Goal: Task Accomplishment & Management: Use online tool/utility

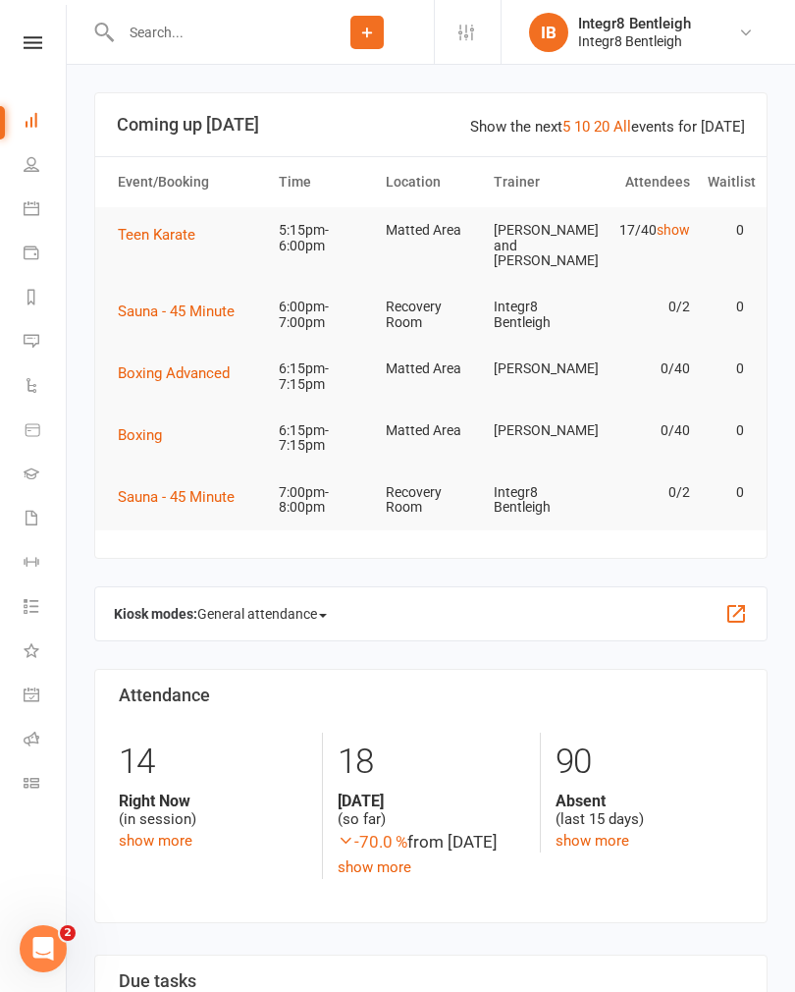
click at [170, 44] on input "text" at bounding box center [208, 32] width 186 height 27
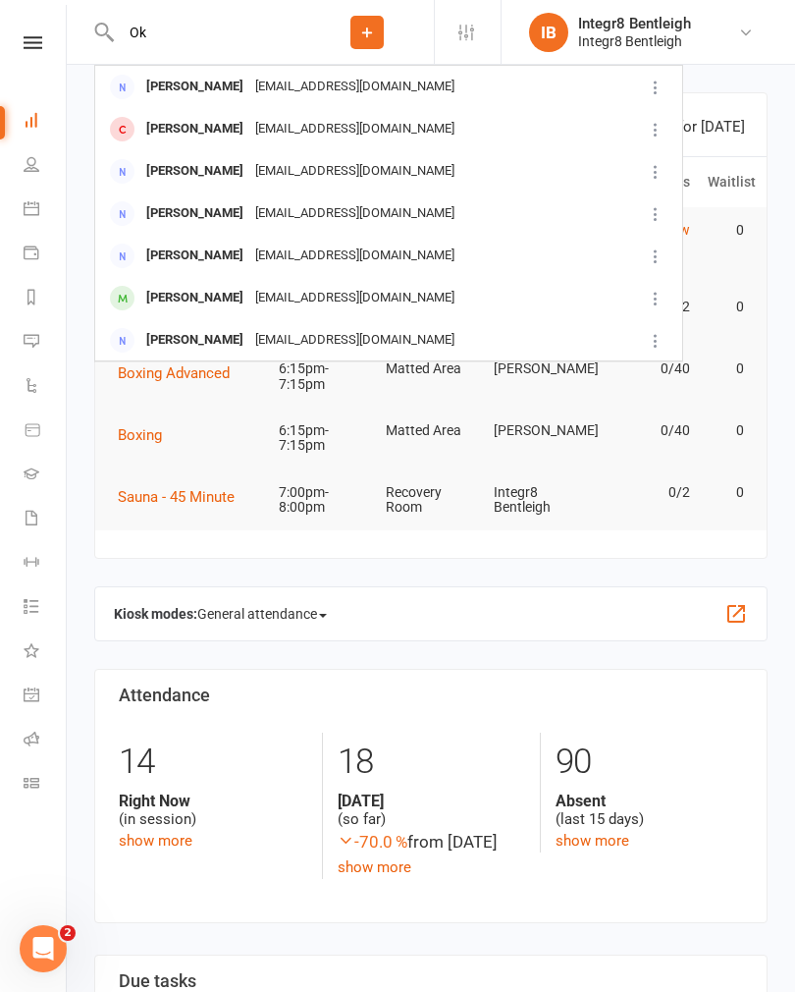
type input "O"
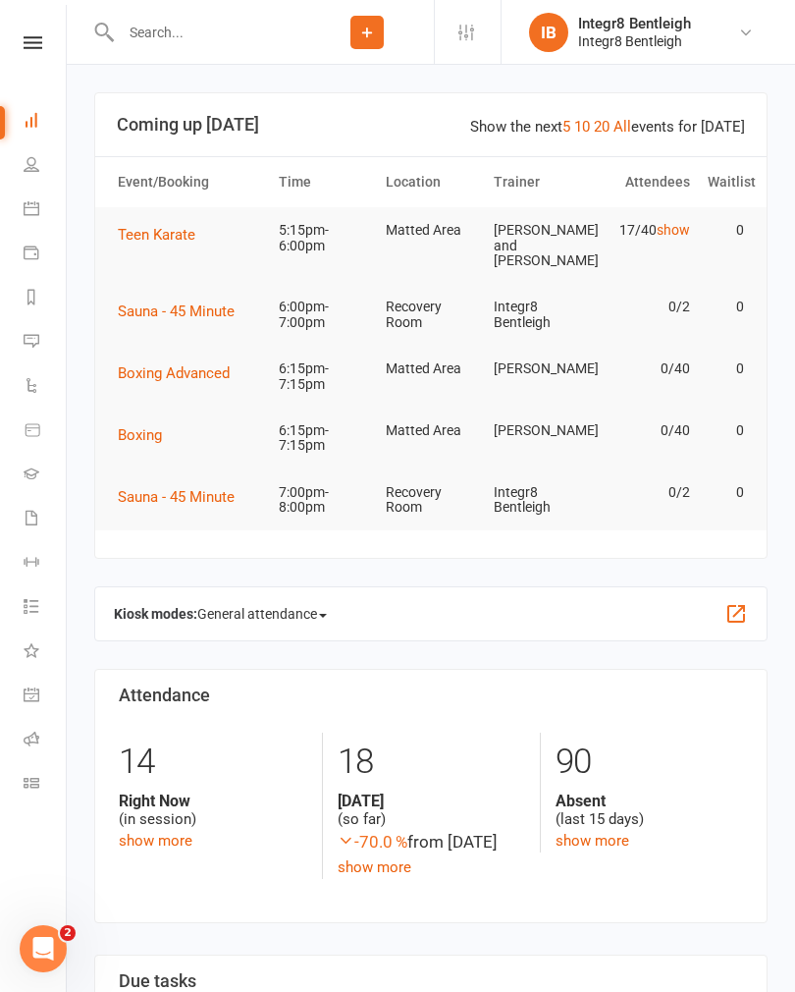
click at [240, 28] on input "text" at bounding box center [208, 32] width 186 height 27
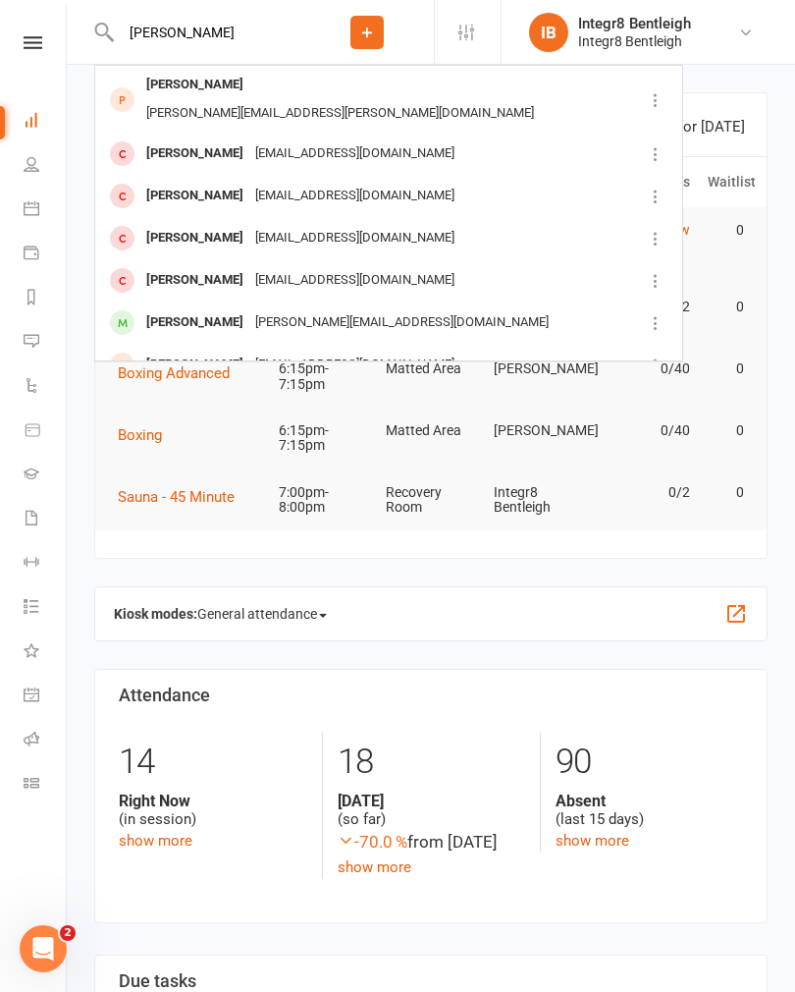
type input "[PERSON_NAME]"
click at [332, 139] on div "[EMAIL_ADDRESS][DOMAIN_NAME]" at bounding box center [354, 153] width 211 height 28
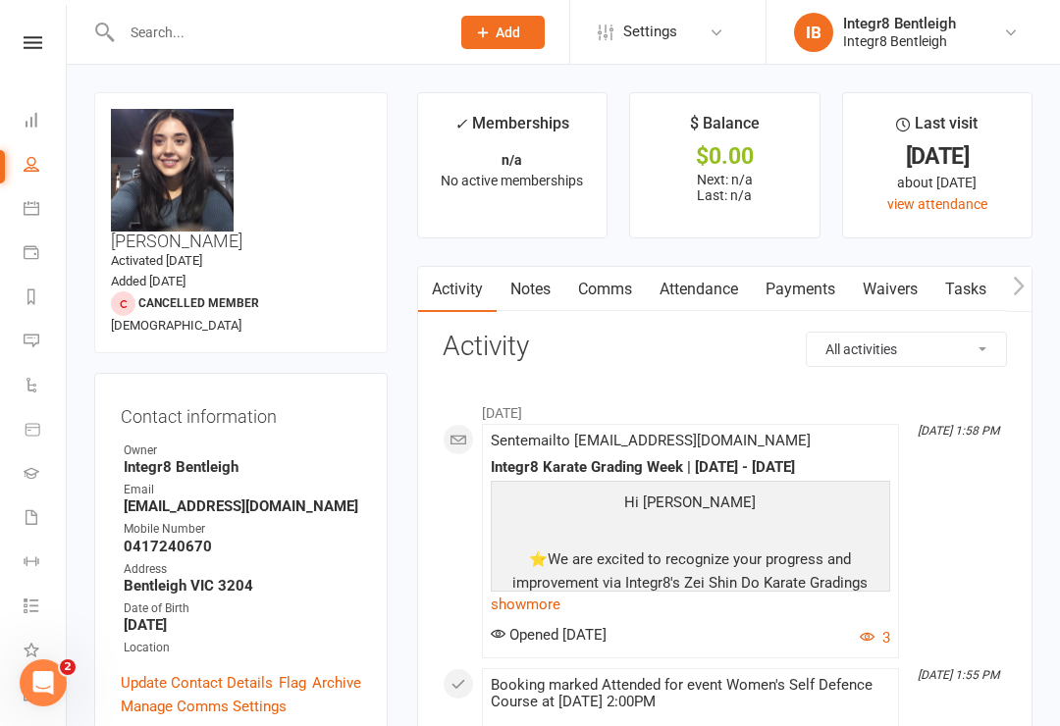
click at [794, 296] on link "Waivers" at bounding box center [890, 289] width 82 height 45
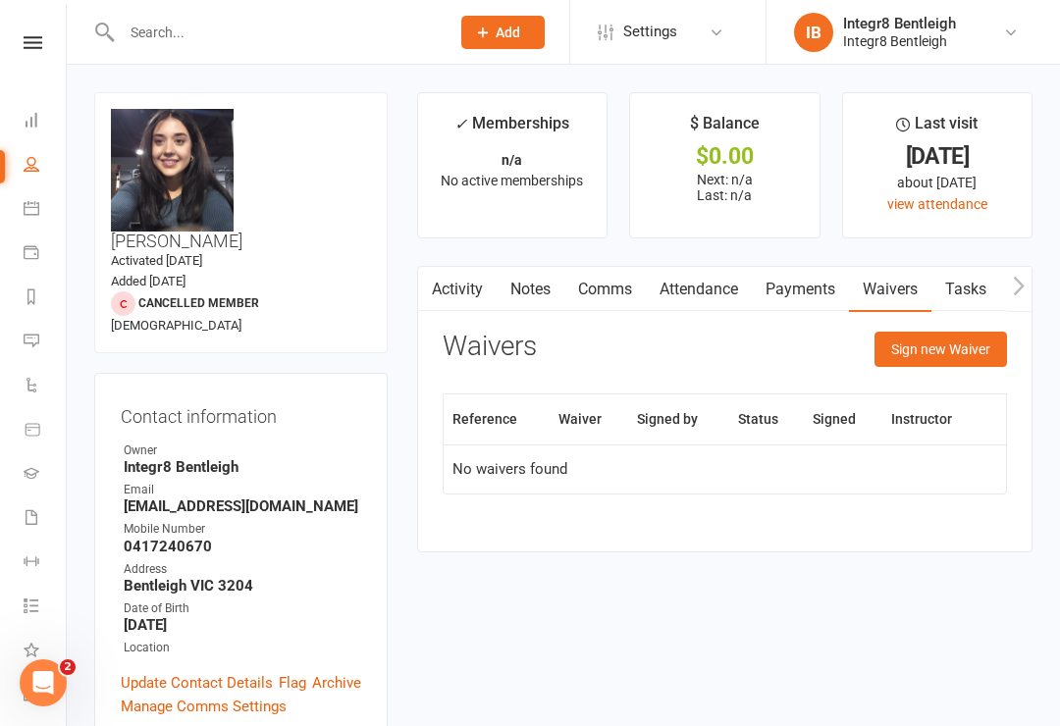
click at [794, 349] on button "Sign new Waiver" at bounding box center [941, 349] width 133 height 35
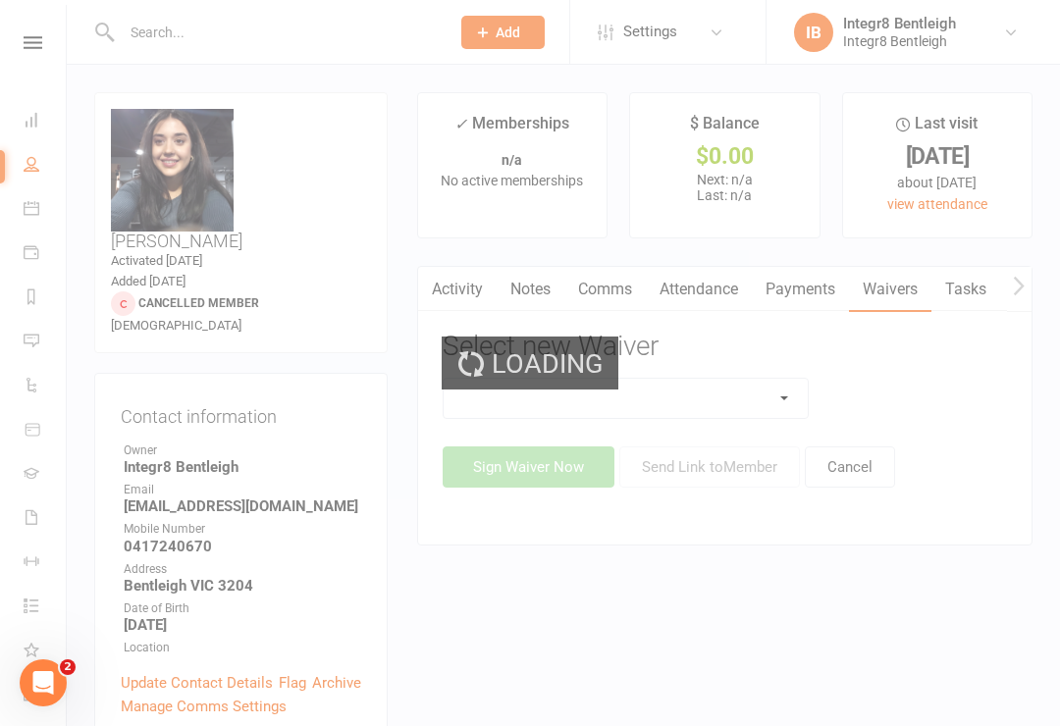
click at [737, 393] on div "Loading" at bounding box center [530, 363] width 1060 height 726
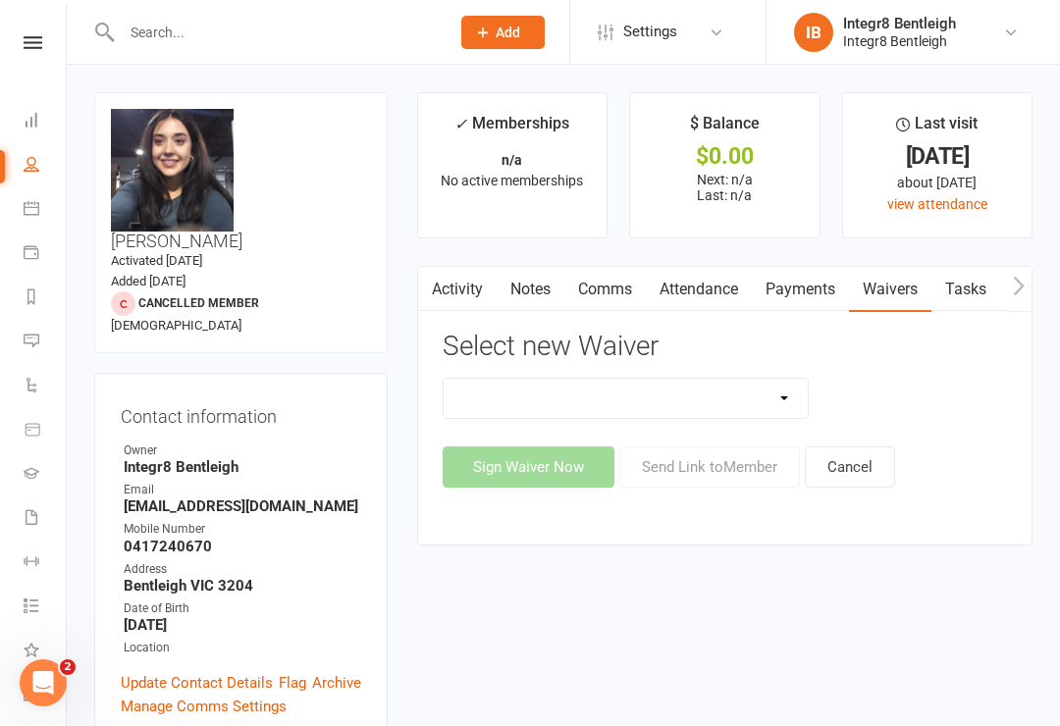
click at [793, 401] on select "10 Class Pass Cancellation Free Trial Hold Membership Document Mobility Worksho…" at bounding box center [626, 398] width 365 height 39
select select "10625"
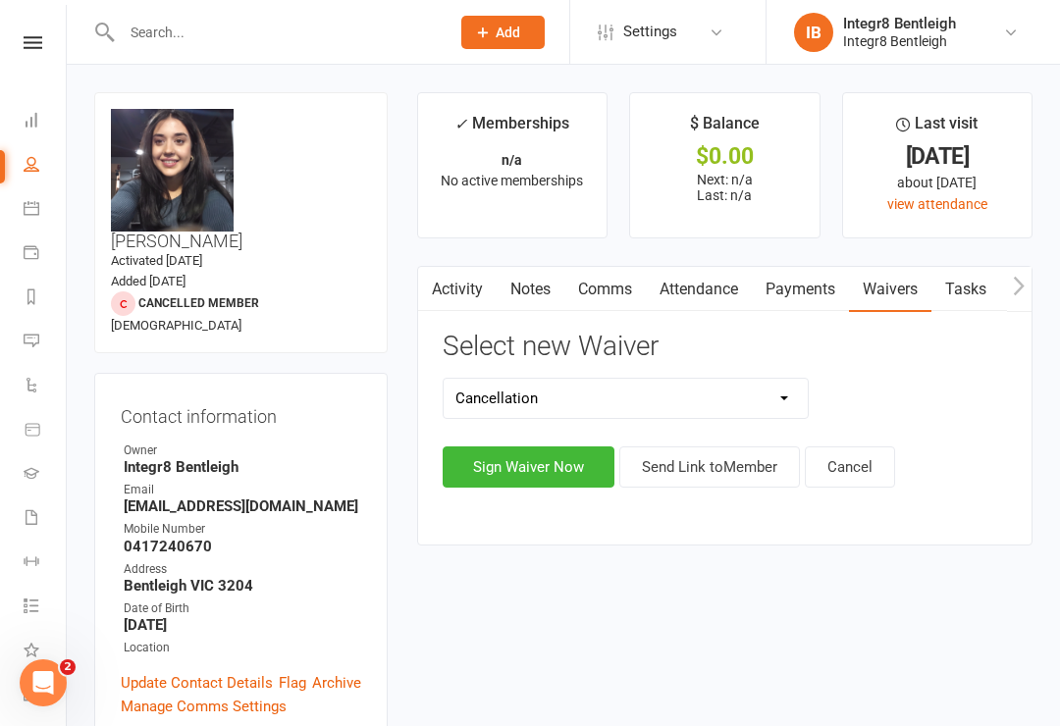
click at [588, 469] on button "Sign Waiver Now" at bounding box center [529, 467] width 172 height 41
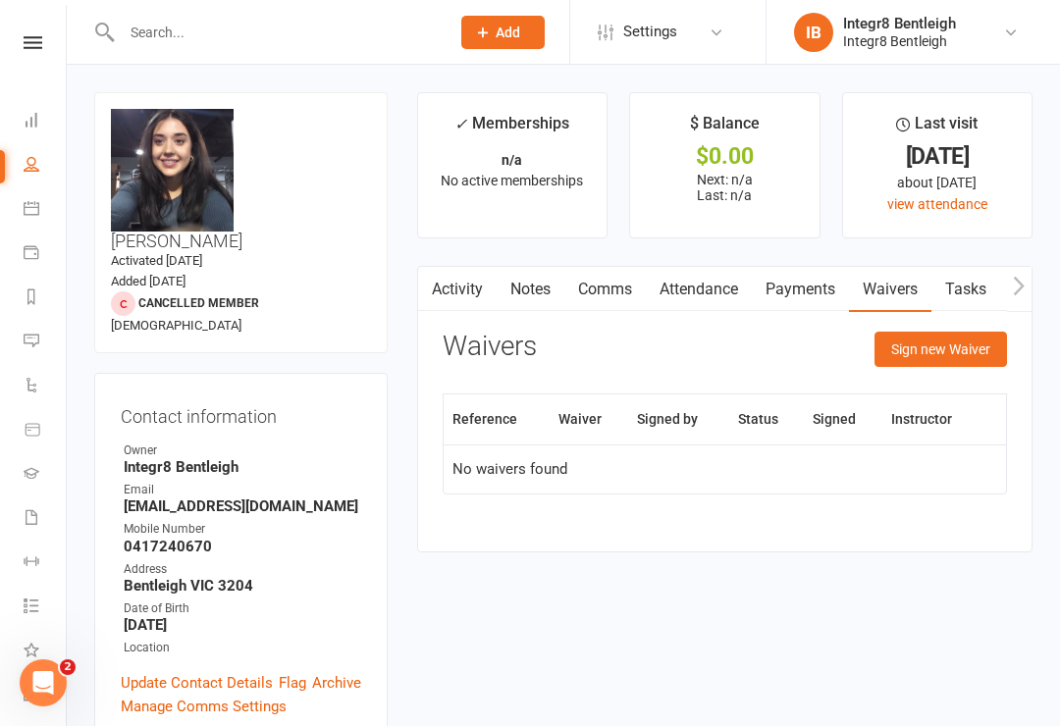
click at [43, 180] on link "People" at bounding box center [46, 166] width 44 height 44
select select "100"
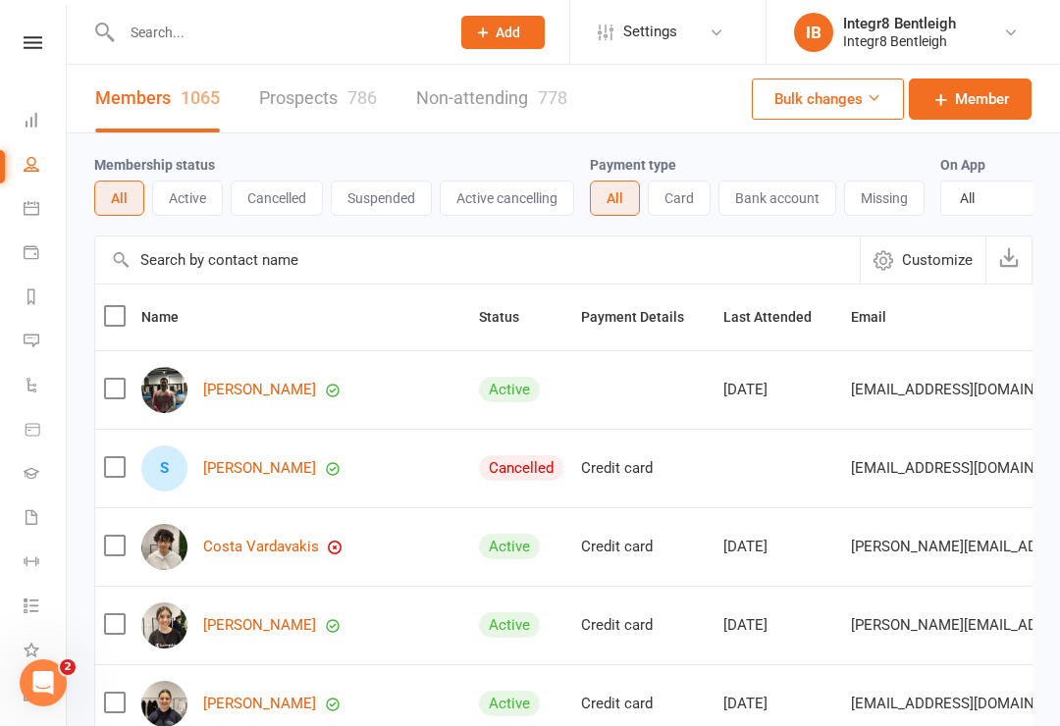
click at [161, 11] on div at bounding box center [265, 32] width 342 height 64
click at [153, 21] on input "text" at bounding box center [276, 32] width 320 height 27
type input "Phil"
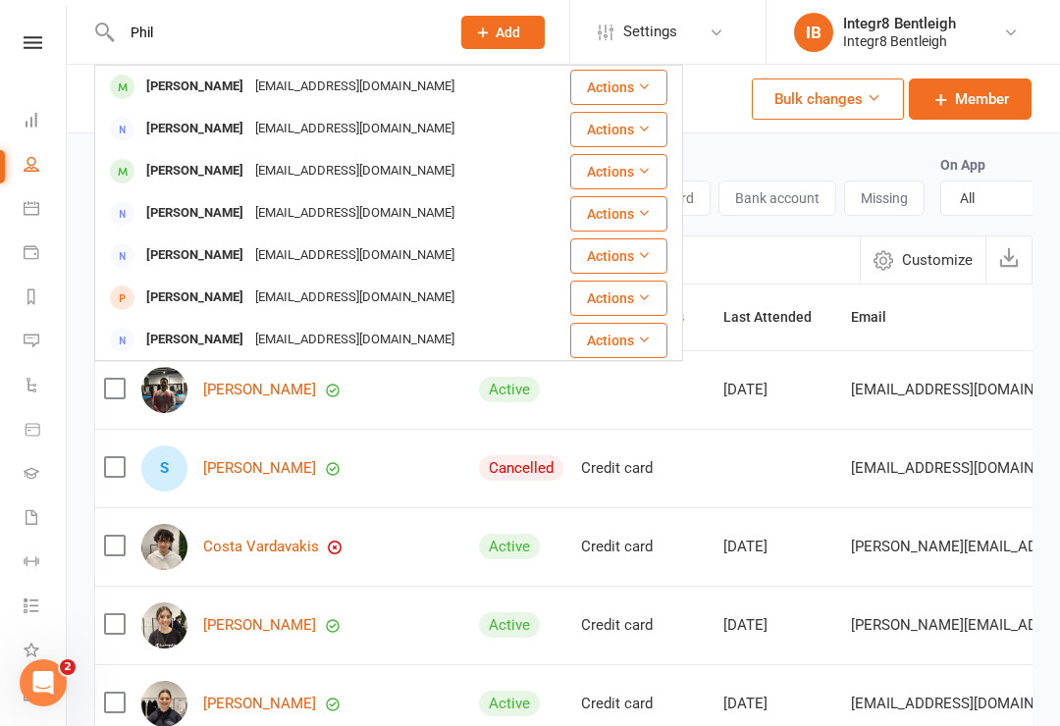
click at [140, 79] on div "[PERSON_NAME]" at bounding box center [194, 87] width 109 height 28
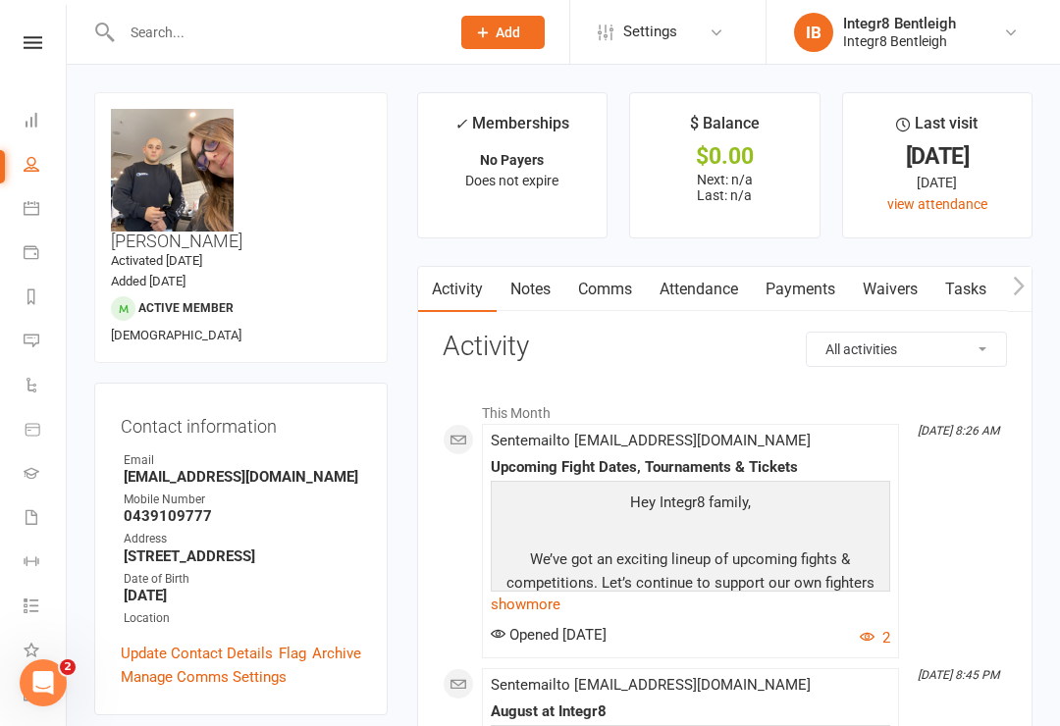
click at [794, 289] on link "Waivers" at bounding box center [890, 289] width 82 height 45
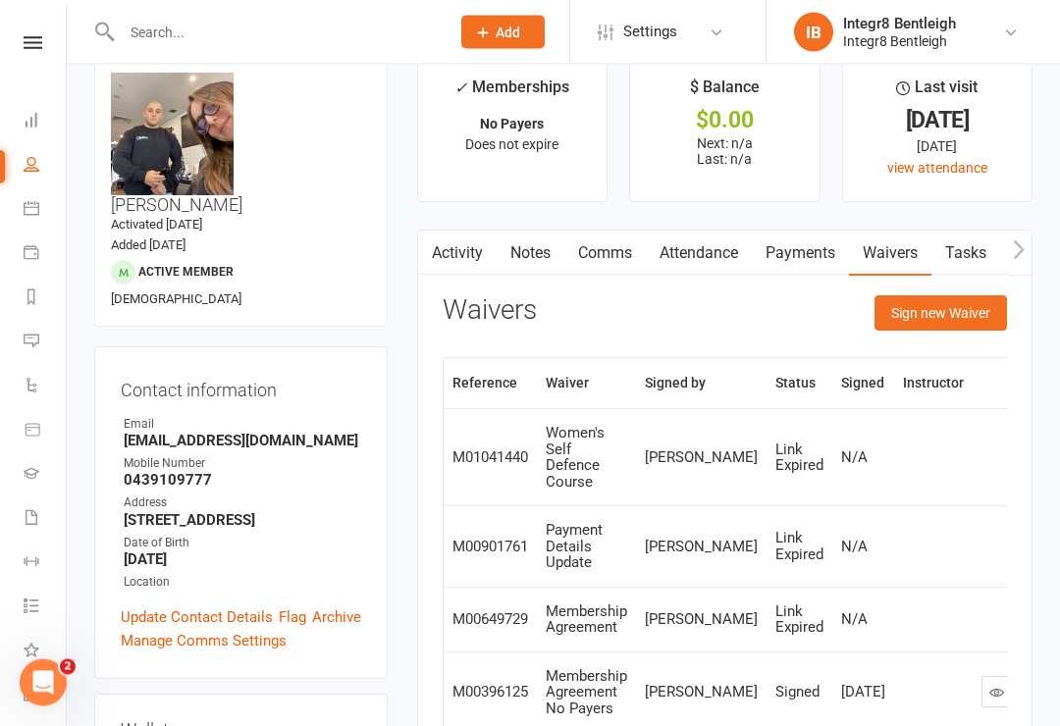
click at [794, 301] on button "Sign new Waiver" at bounding box center [941, 313] width 133 height 35
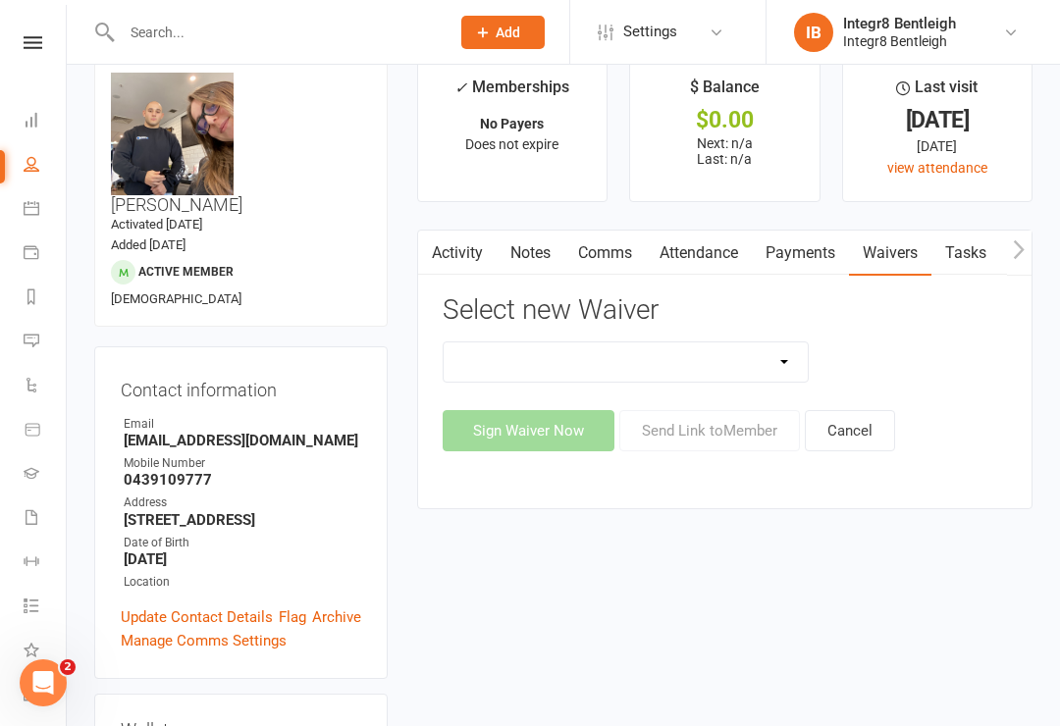
click at [785, 361] on select "10 Class Pass Cancellation Free Trial Hold Membership Document Mobility Worksho…" at bounding box center [626, 362] width 365 height 39
select select "10625"
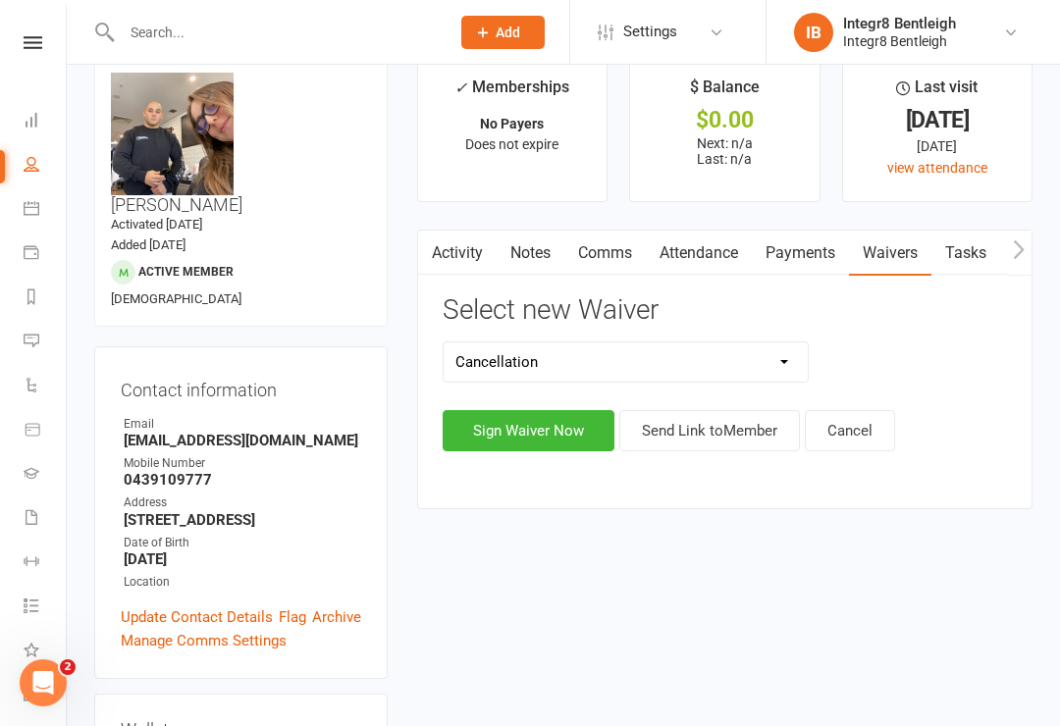
click at [563, 419] on button "Sign Waiver Now" at bounding box center [529, 430] width 172 height 41
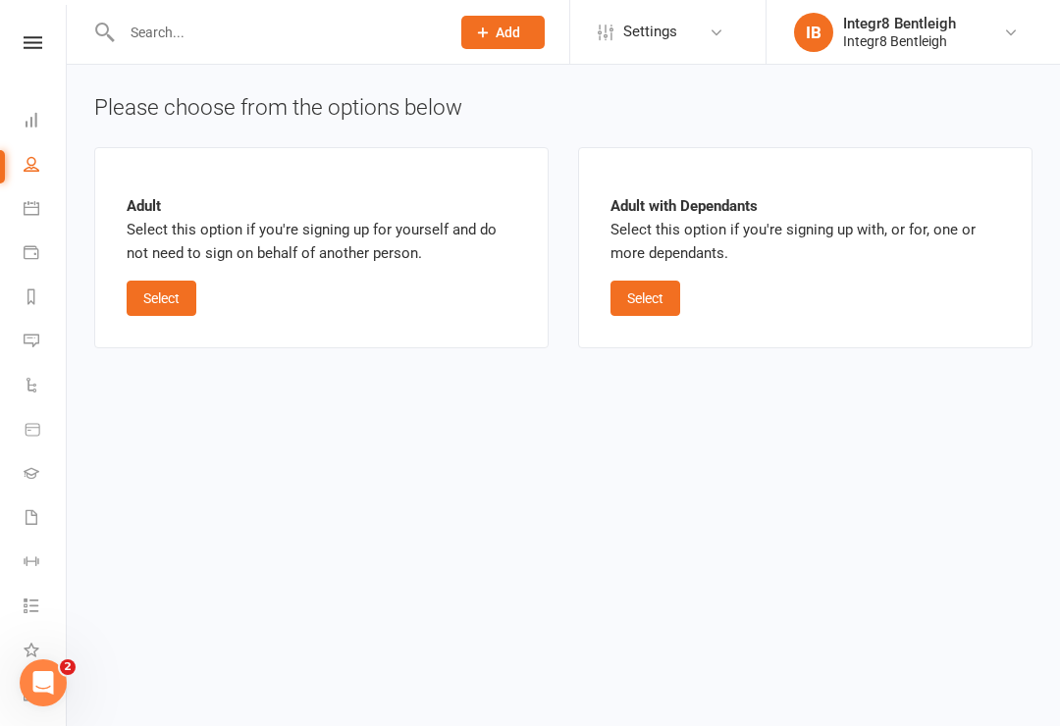
click at [155, 300] on button "Select" at bounding box center [162, 298] width 70 height 35
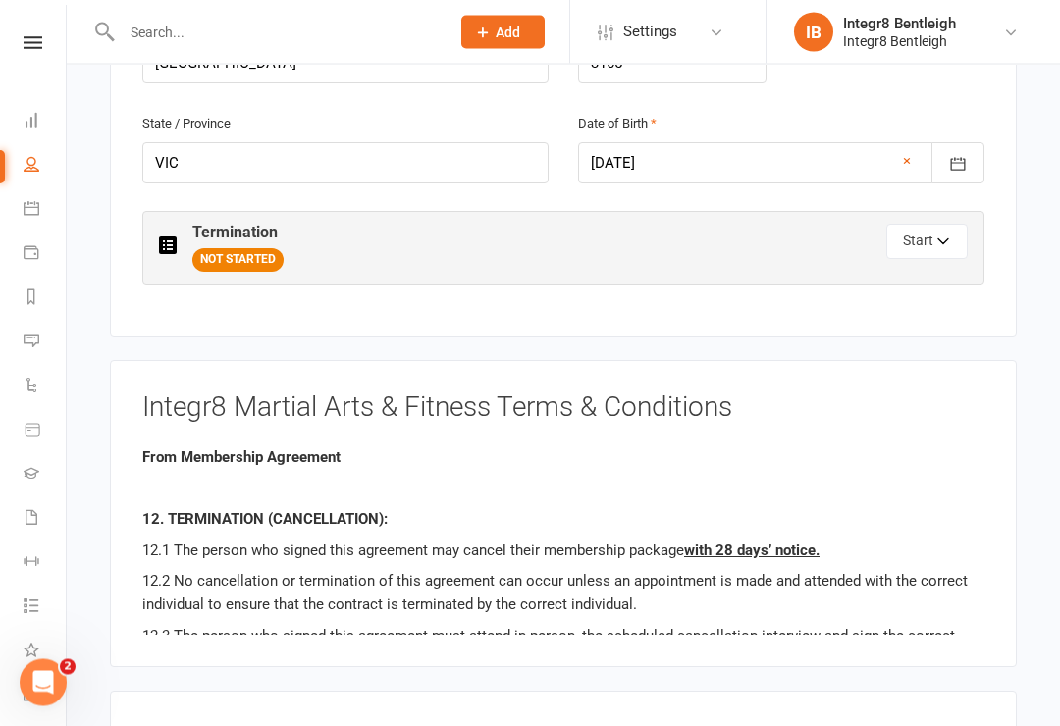
click at [794, 225] on button "Start" at bounding box center [926, 242] width 81 height 35
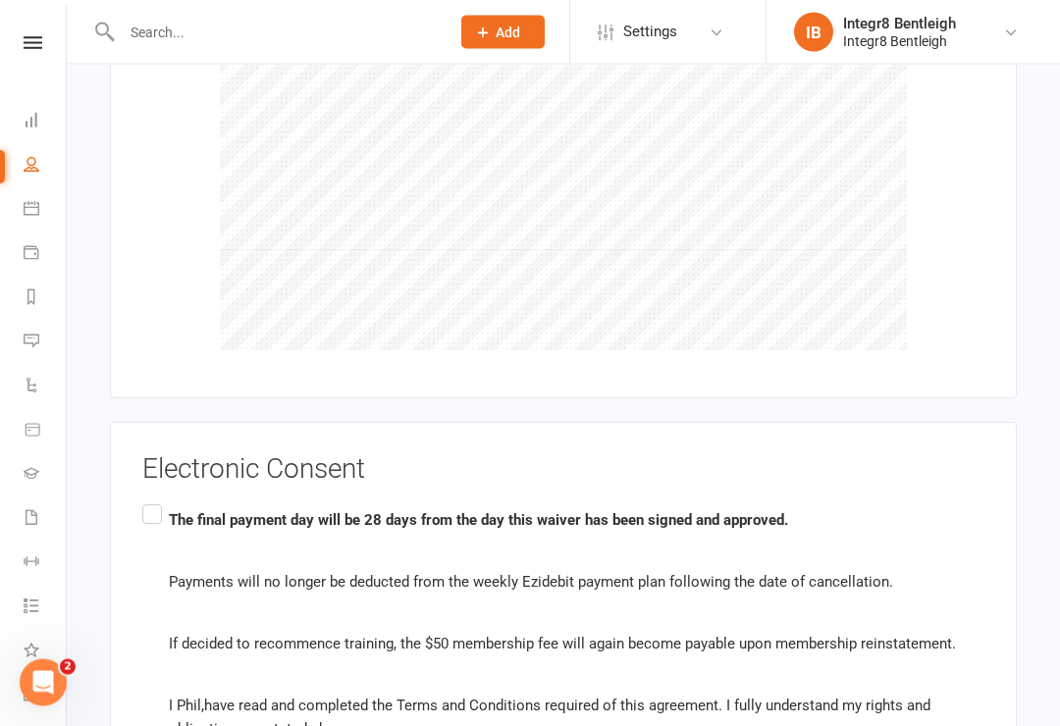
scroll to position [1946, 0]
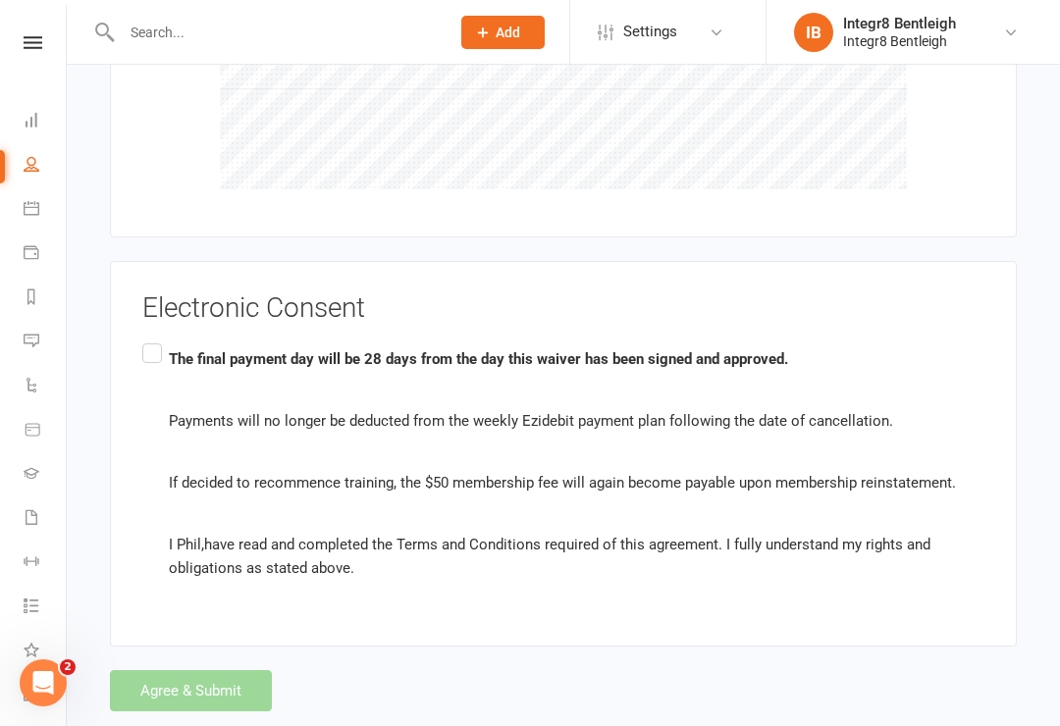
click at [31, 36] on icon at bounding box center [33, 42] width 19 height 13
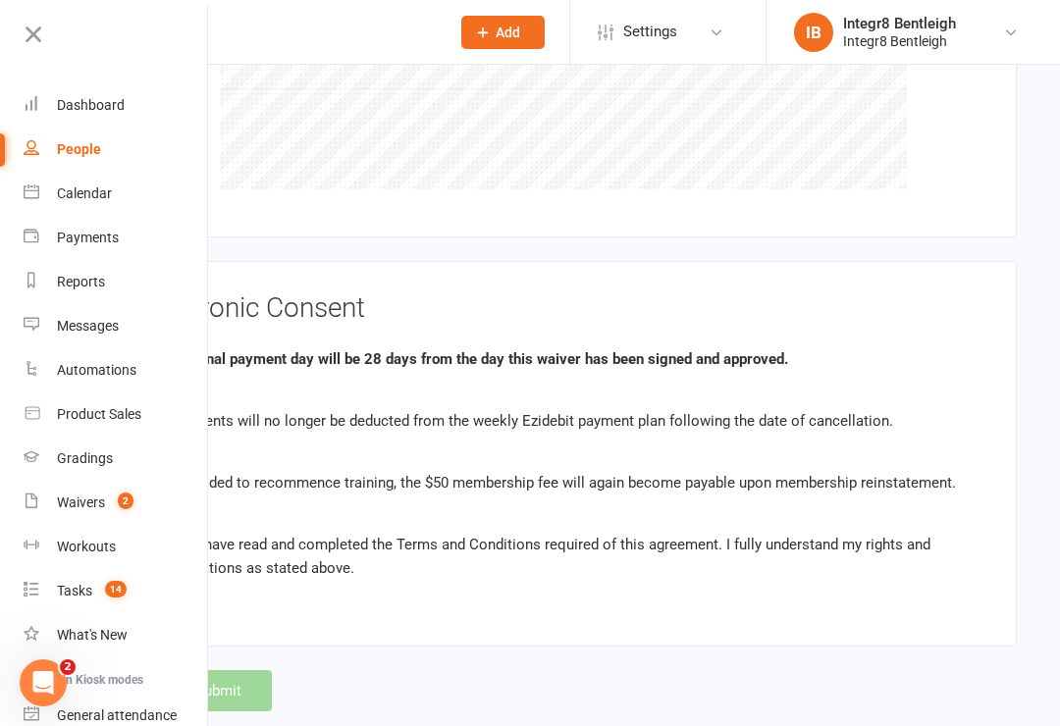
click at [57, 90] on link "Dashboard" at bounding box center [117, 105] width 186 height 44
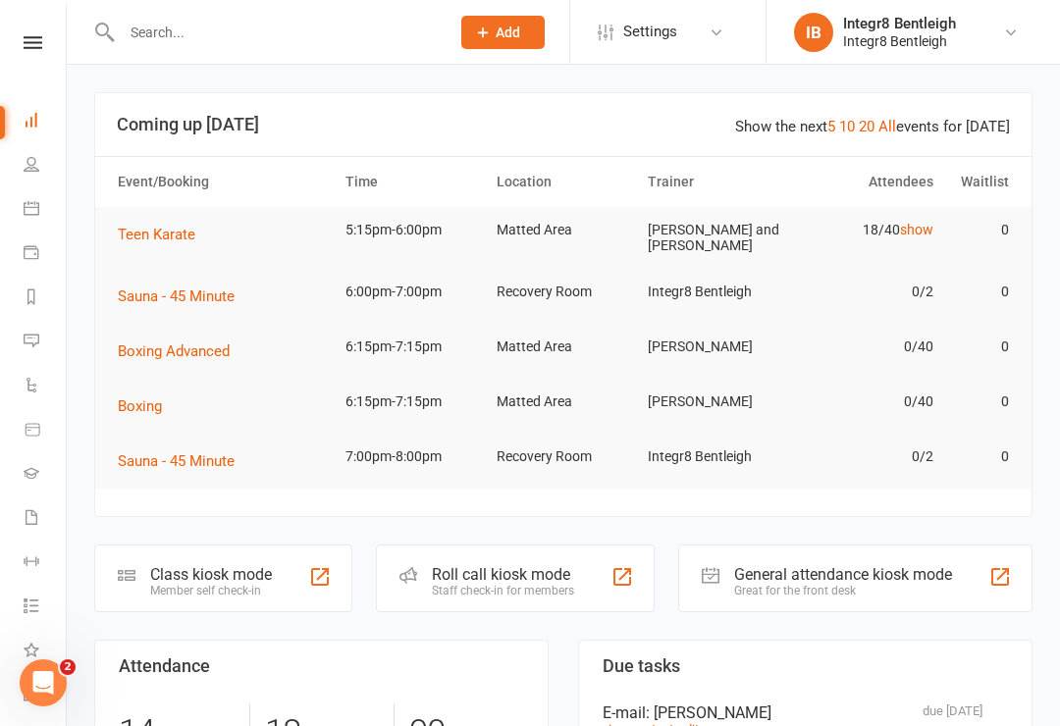
click at [188, 28] on input "text" at bounding box center [276, 32] width 320 height 27
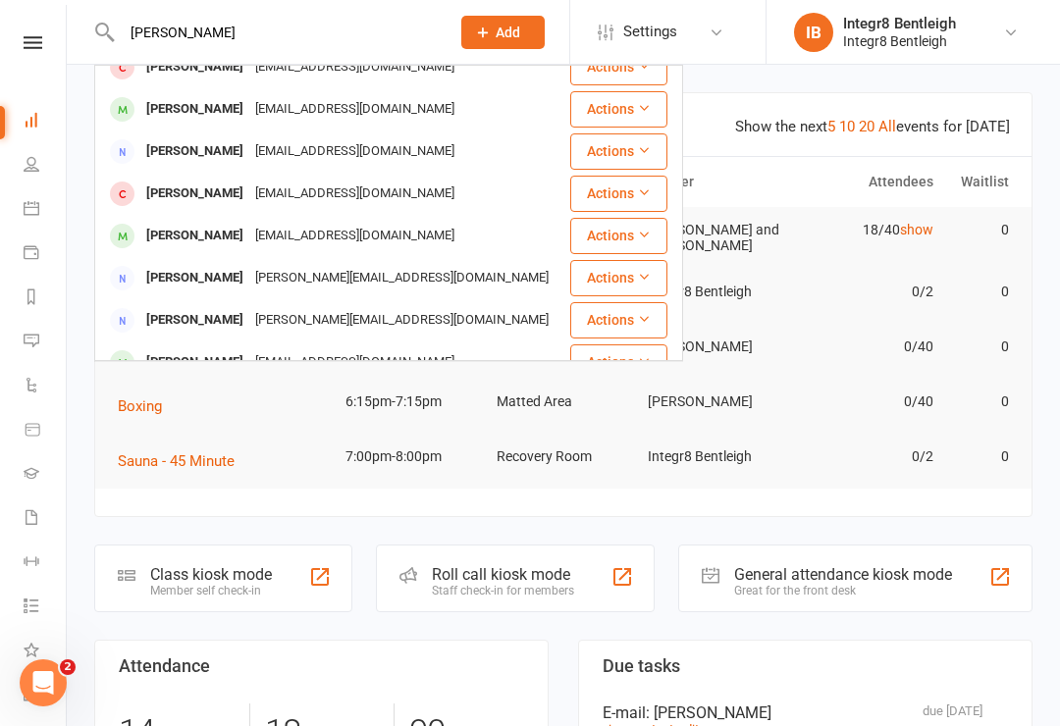
scroll to position [254, 0]
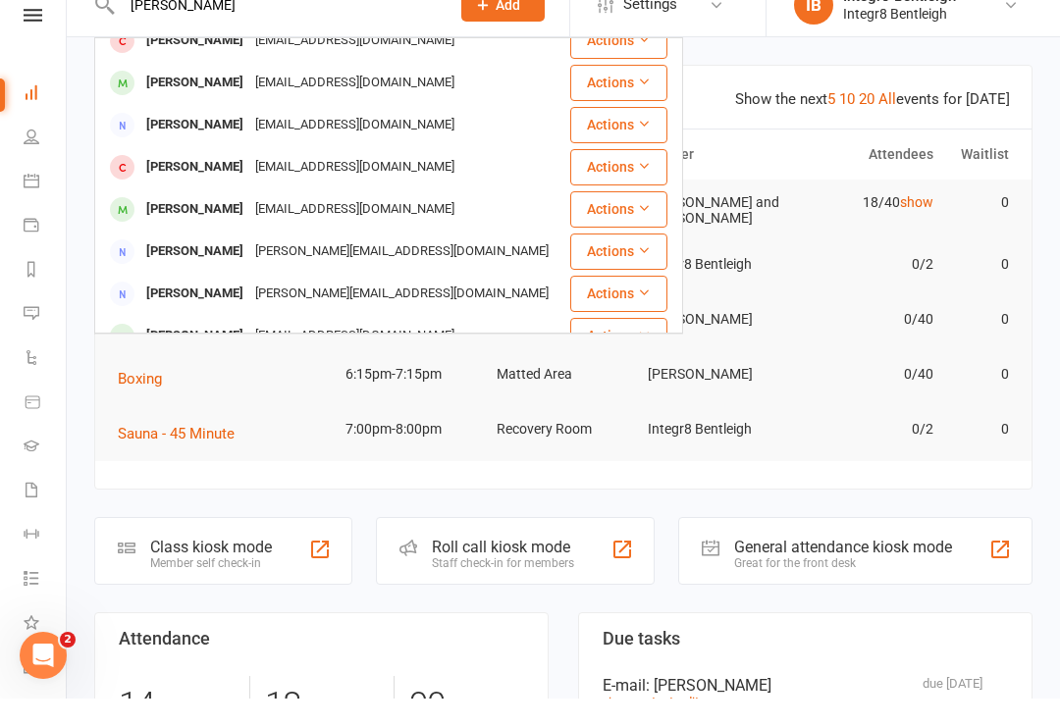
type input "[PERSON_NAME]"
click at [148, 349] on div "[PERSON_NAME]" at bounding box center [194, 363] width 109 height 28
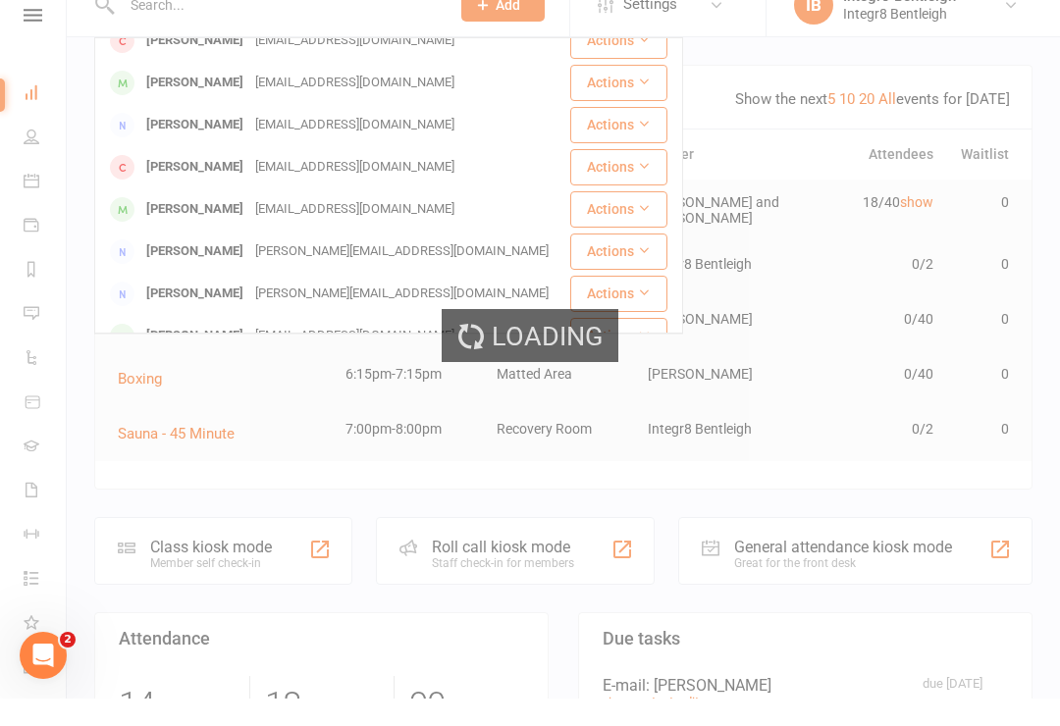
scroll to position [27, 0]
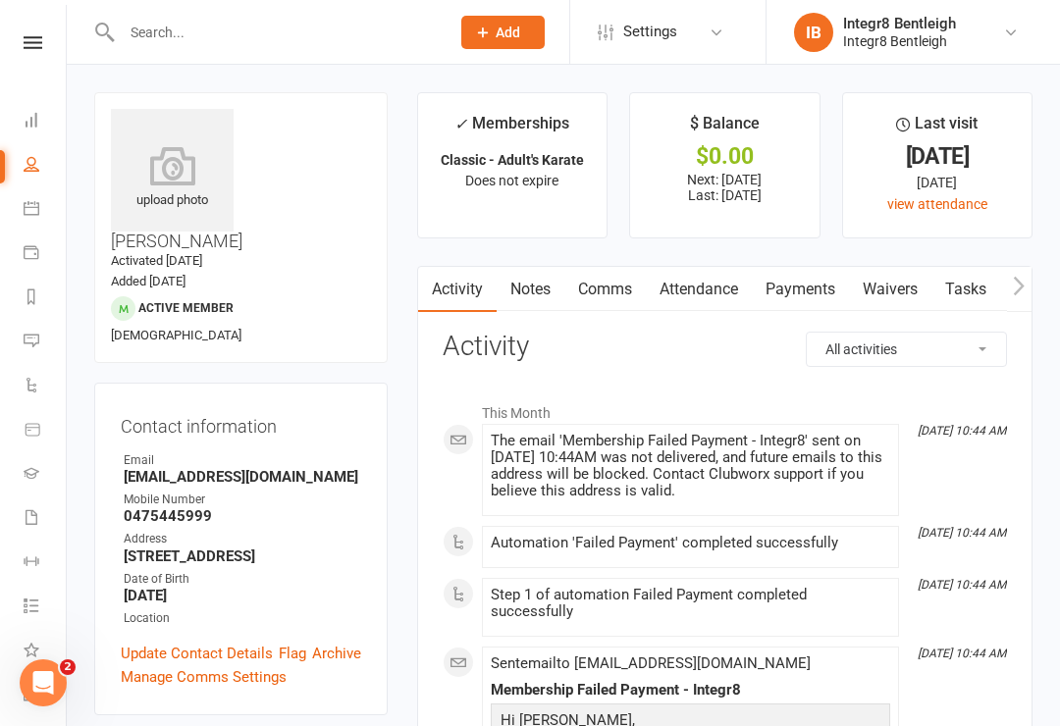
click at [25, 74] on div "Clubworx" at bounding box center [33, 68] width 66 height 64
click at [29, 151] on link "People" at bounding box center [46, 166] width 44 height 44
select select "100"
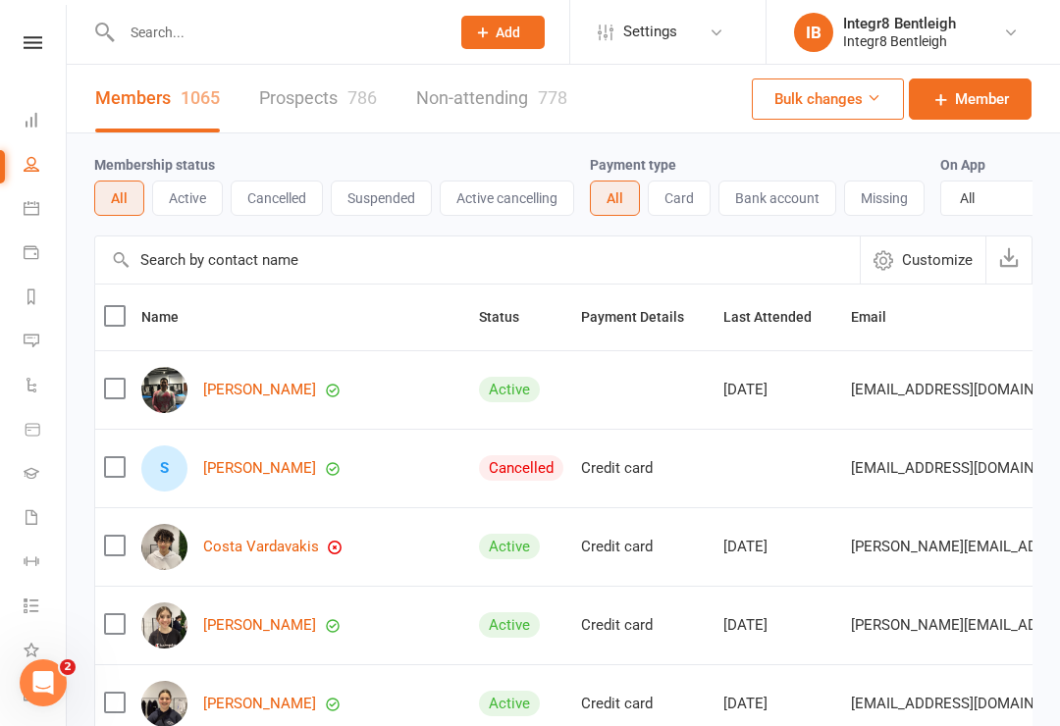
click at [31, 27] on nav "Clubworx Dashboard People Calendar Payments Reports Messages Automations Produc…" at bounding box center [33, 368] width 67 height 726
click at [32, 119] on icon at bounding box center [32, 120] width 16 height 16
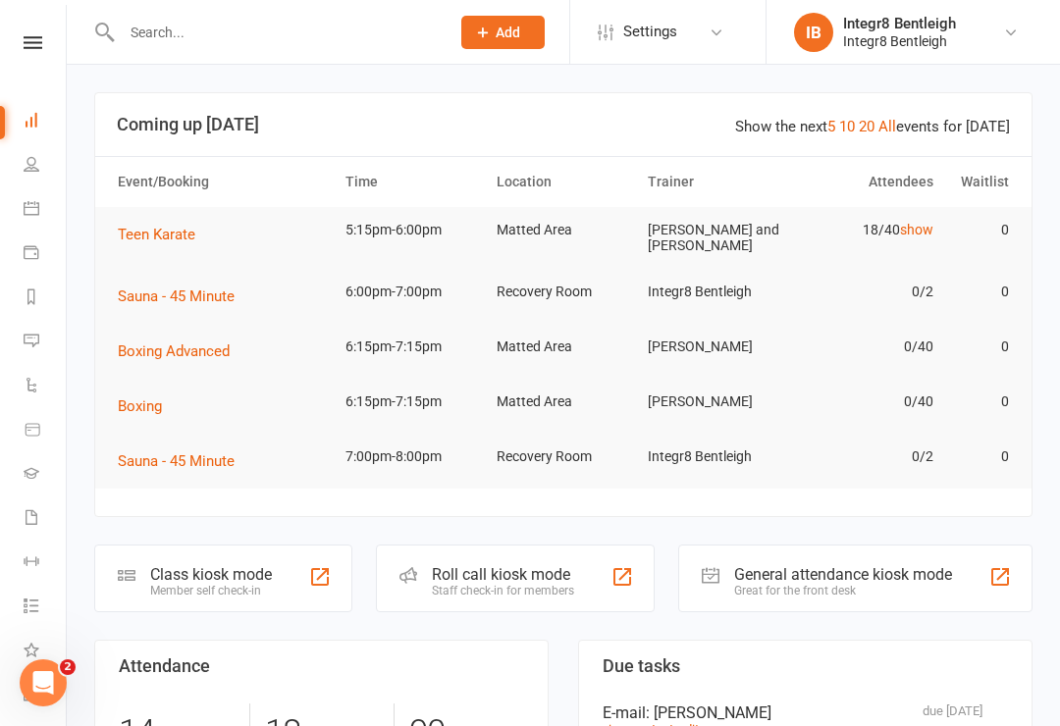
click at [193, 43] on input "text" at bounding box center [276, 32] width 320 height 27
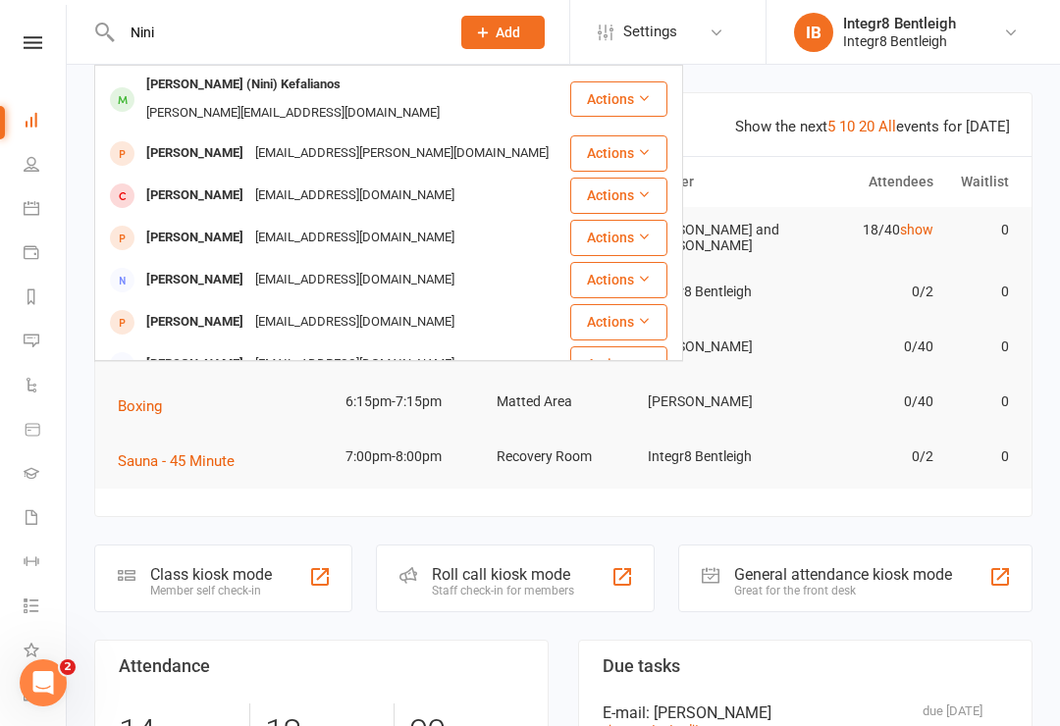
type input "Nini"
click at [309, 99] on div "[PERSON_NAME][EMAIL_ADDRESS][DOMAIN_NAME]" at bounding box center [292, 113] width 305 height 28
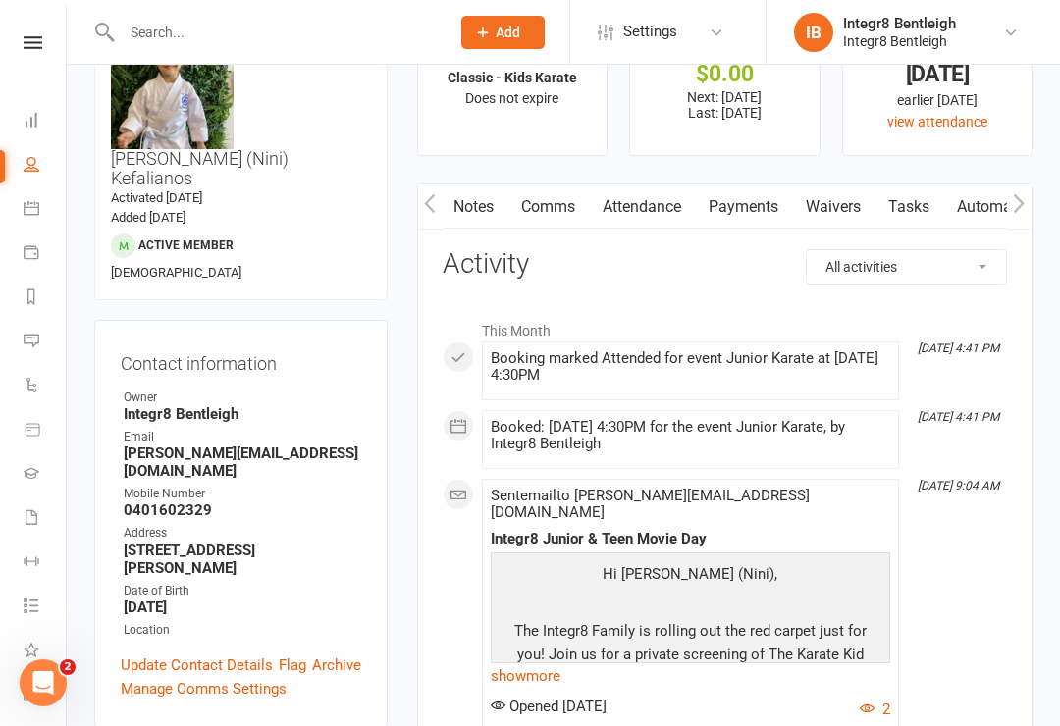
scroll to position [0, 72]
click at [794, 199] on link "Waivers" at bounding box center [819, 207] width 82 height 45
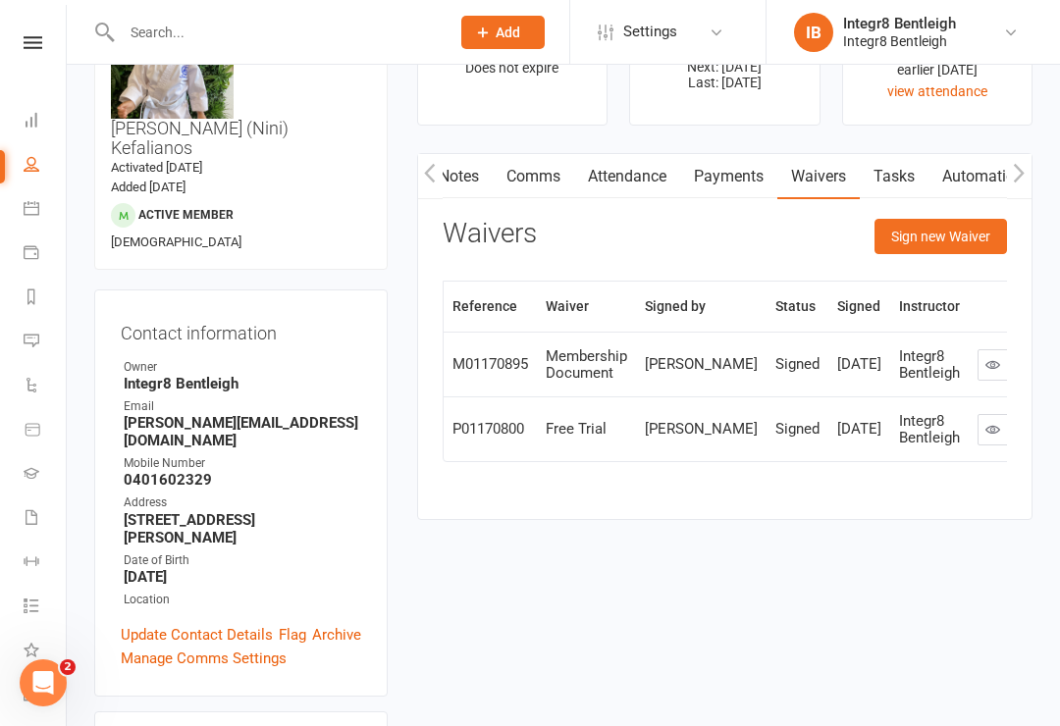
scroll to position [110, 0]
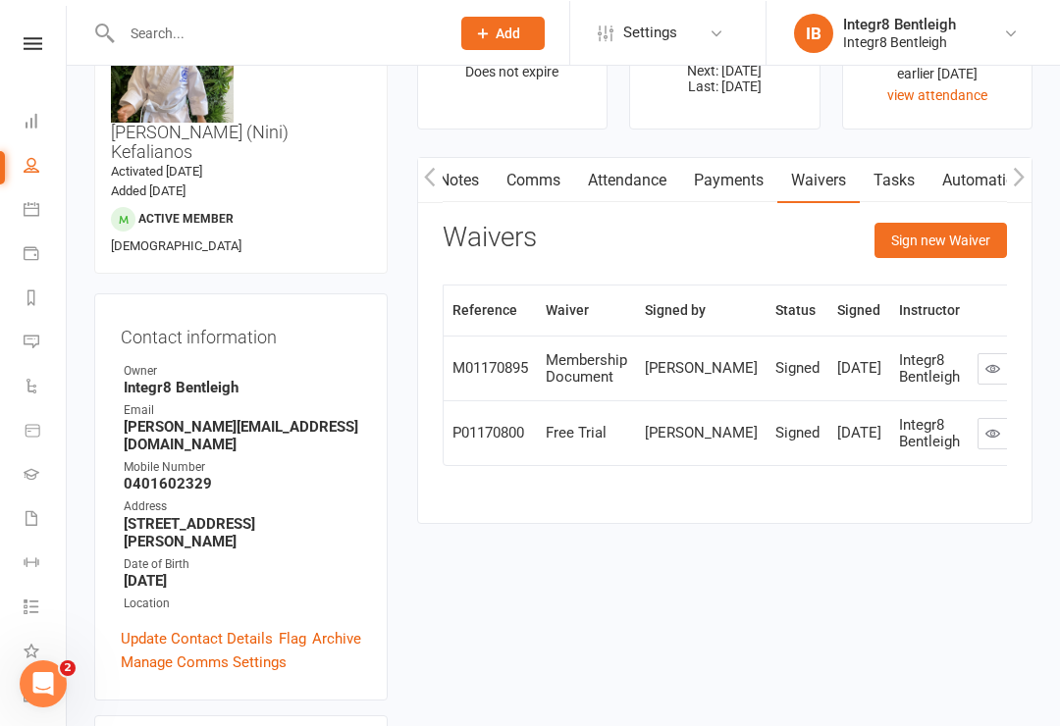
click at [794, 235] on button "Sign new Waiver" at bounding box center [941, 239] width 133 height 35
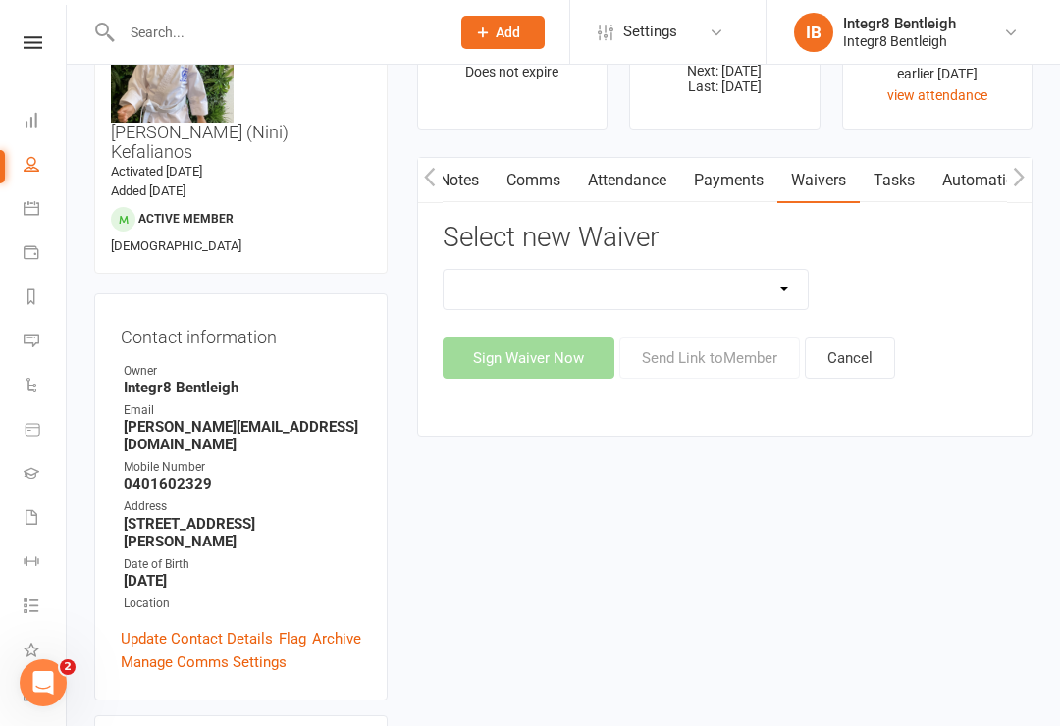
click at [776, 270] on select "10 Class Pass Cancellation Free Trial Hold Membership Document Mobility Worksho…" at bounding box center [626, 289] width 365 height 39
select select "10644"
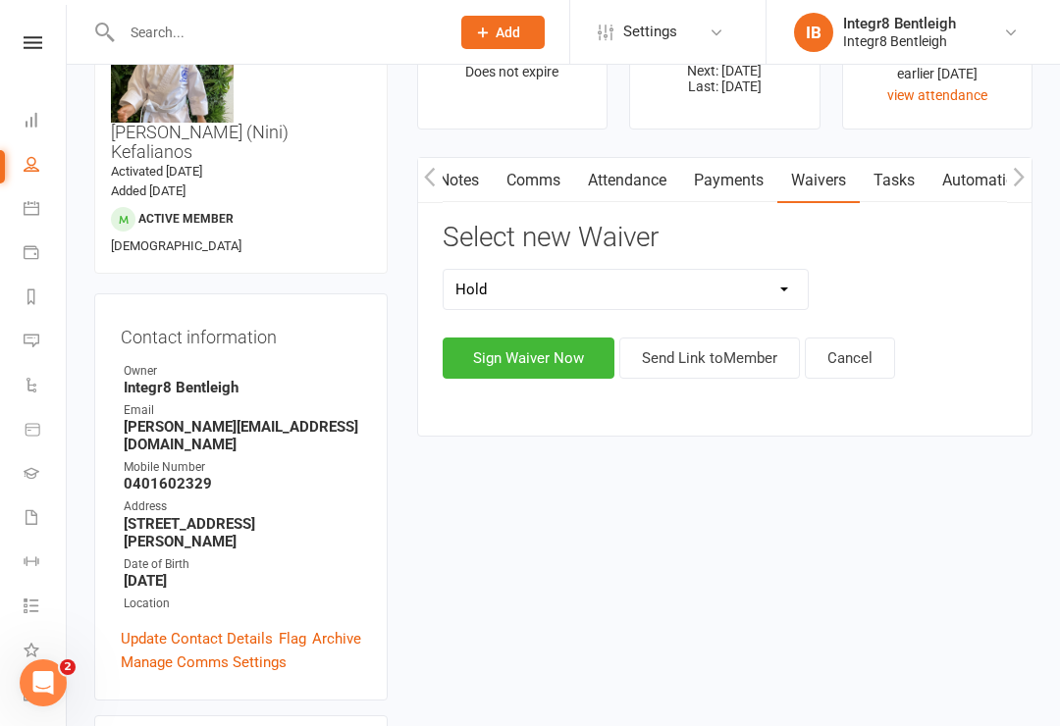
click at [565, 356] on button "Sign Waiver Now" at bounding box center [529, 358] width 172 height 41
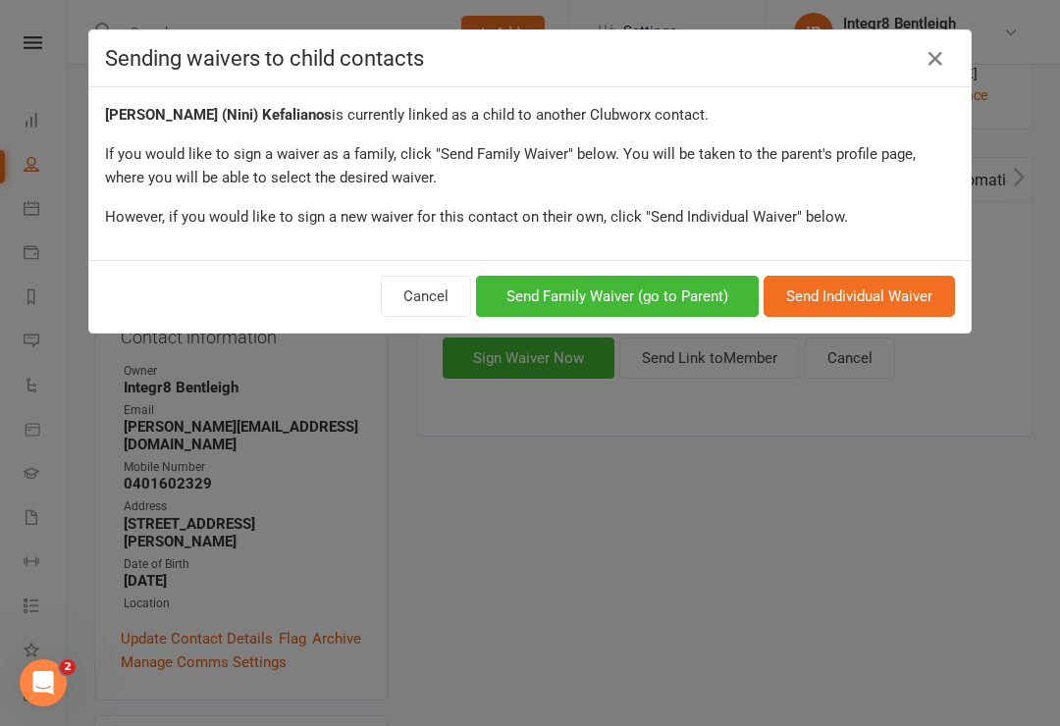
click at [393, 291] on button "Cancel" at bounding box center [426, 296] width 90 height 41
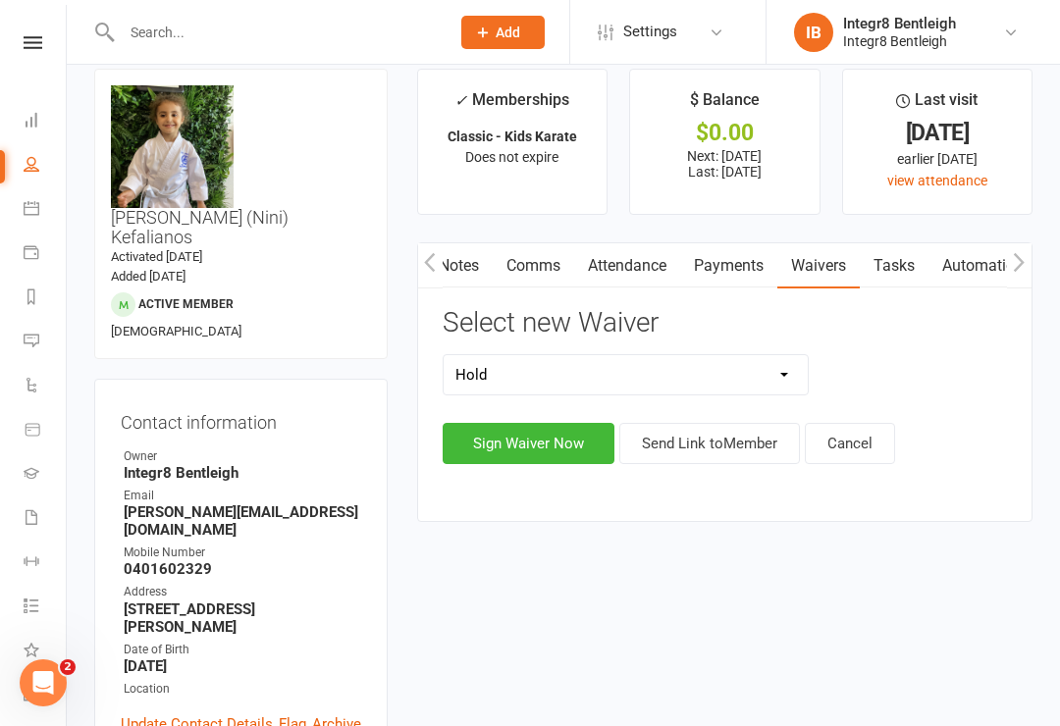
scroll to position [0, 0]
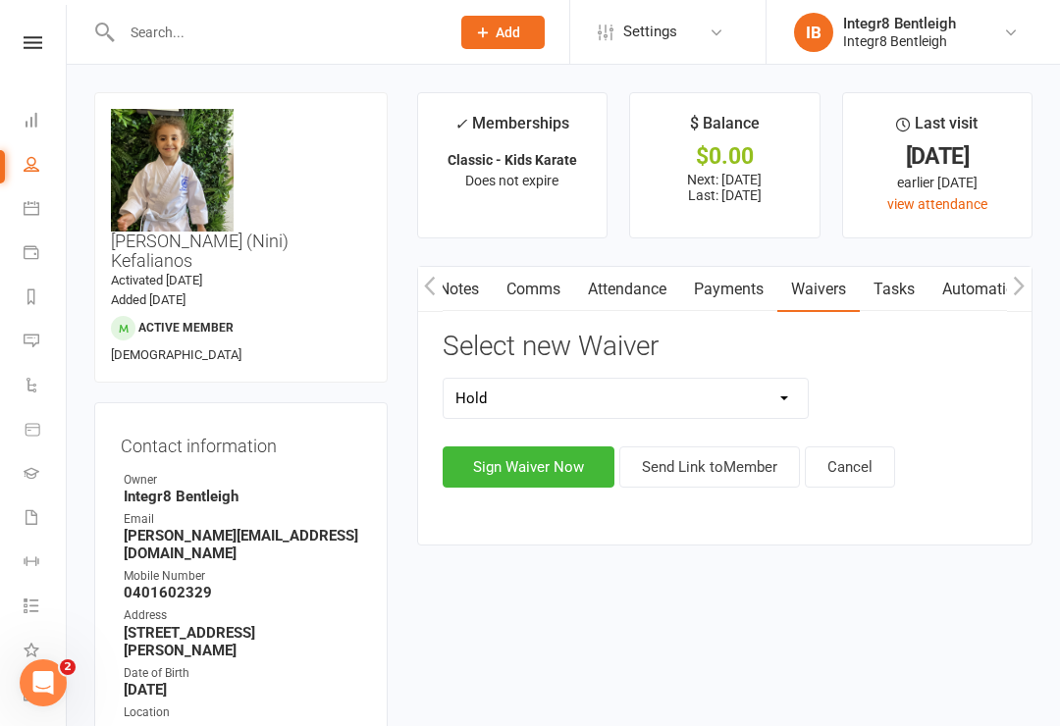
click at [555, 461] on button "Sign Waiver Now" at bounding box center [529, 467] width 172 height 41
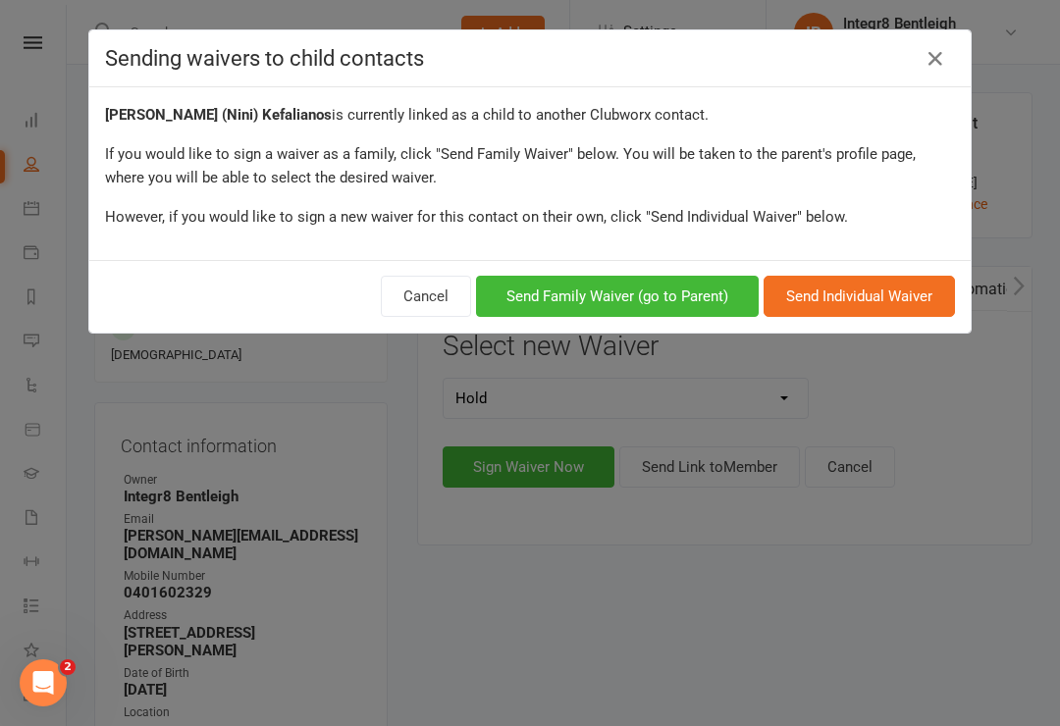
click at [568, 288] on button "Send Family Waiver (go to Parent)" at bounding box center [617, 296] width 283 height 41
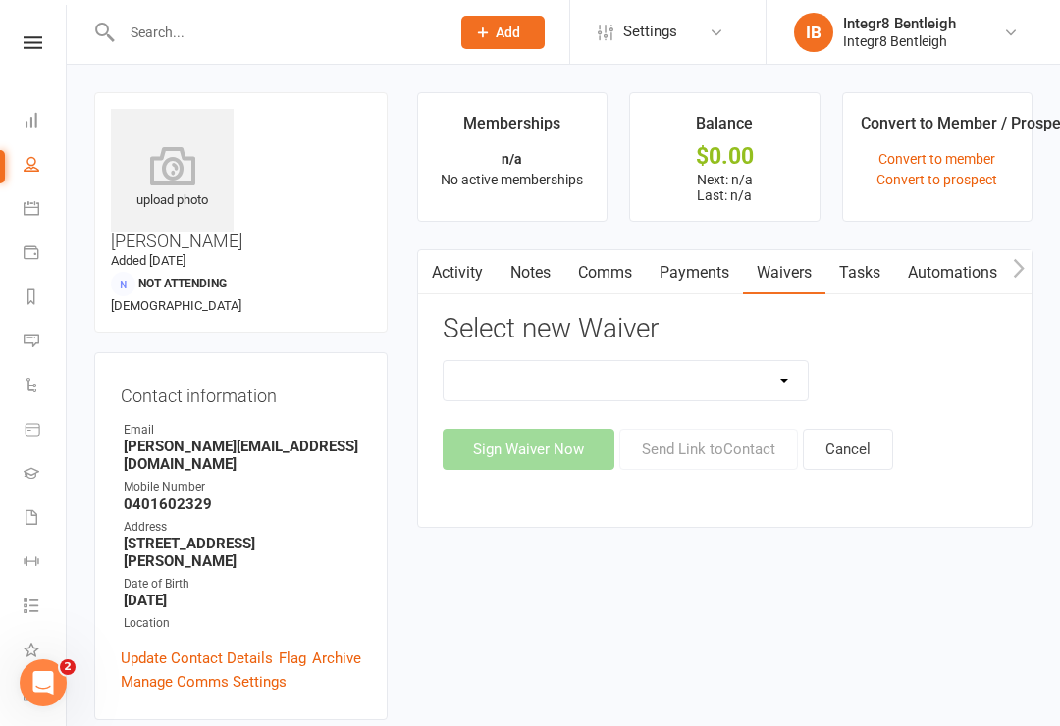
click at [544, 381] on select "10 Class Pass Cancellation Hold Membership Document Mobility Workshop No Payers…" at bounding box center [626, 380] width 365 height 39
select select "10644"
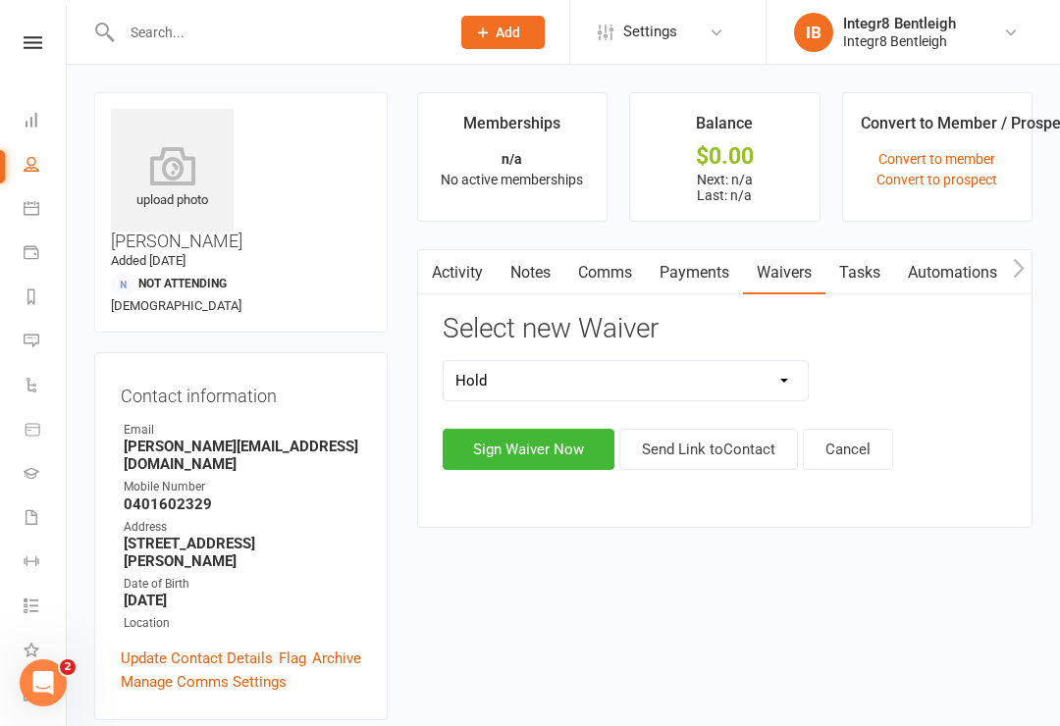
click at [540, 445] on button "Sign Waiver Now" at bounding box center [529, 449] width 172 height 41
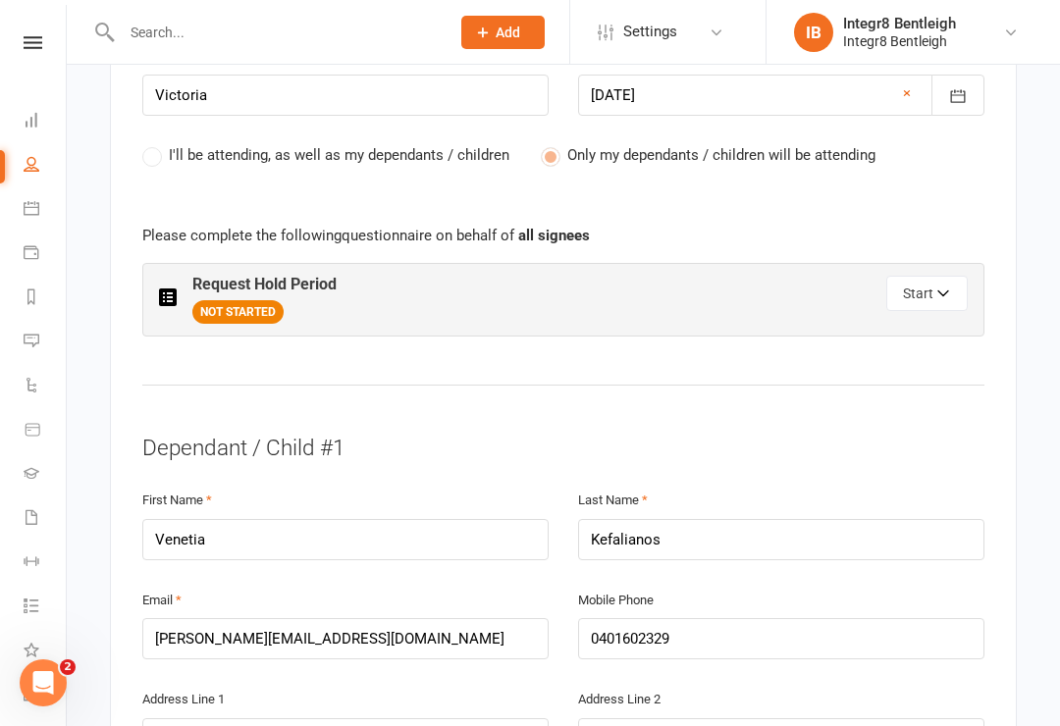
scroll to position [1045, 0]
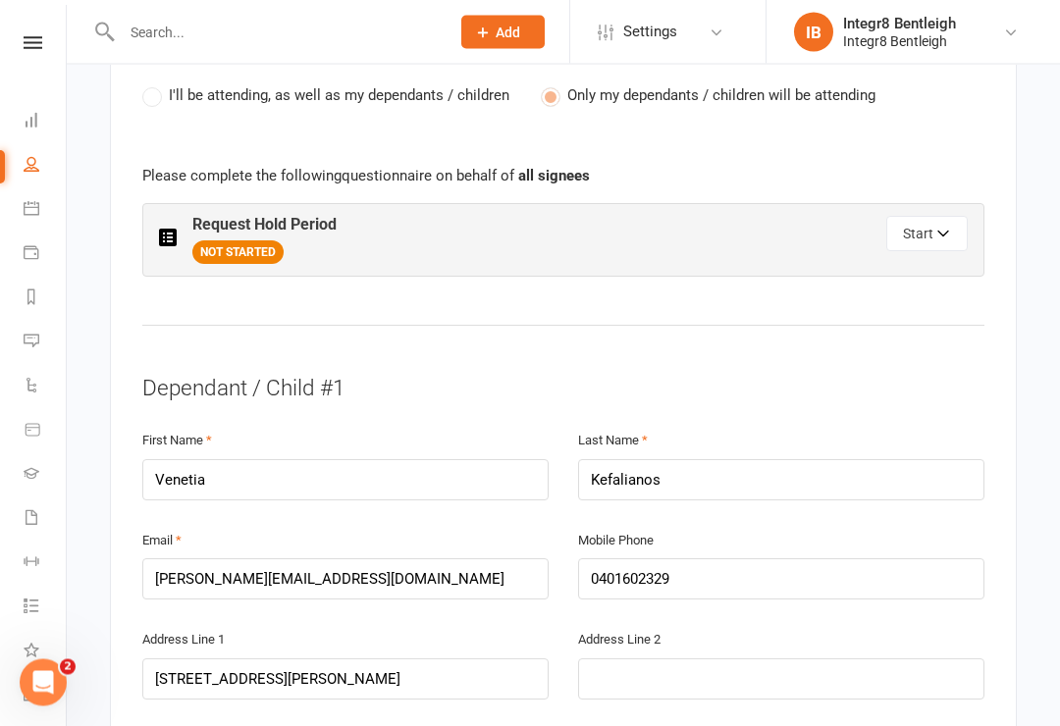
click at [338, 237] on div "Request Hold Period NOT STARTED Start" at bounding box center [563, 241] width 842 height 74
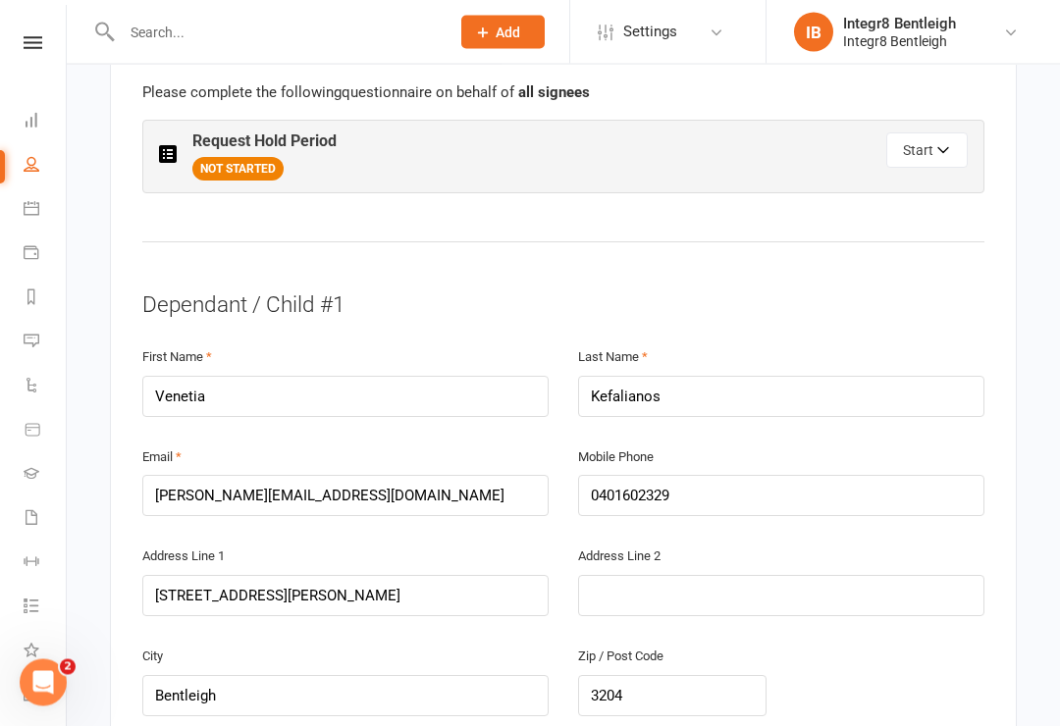
scroll to position [1114, 0]
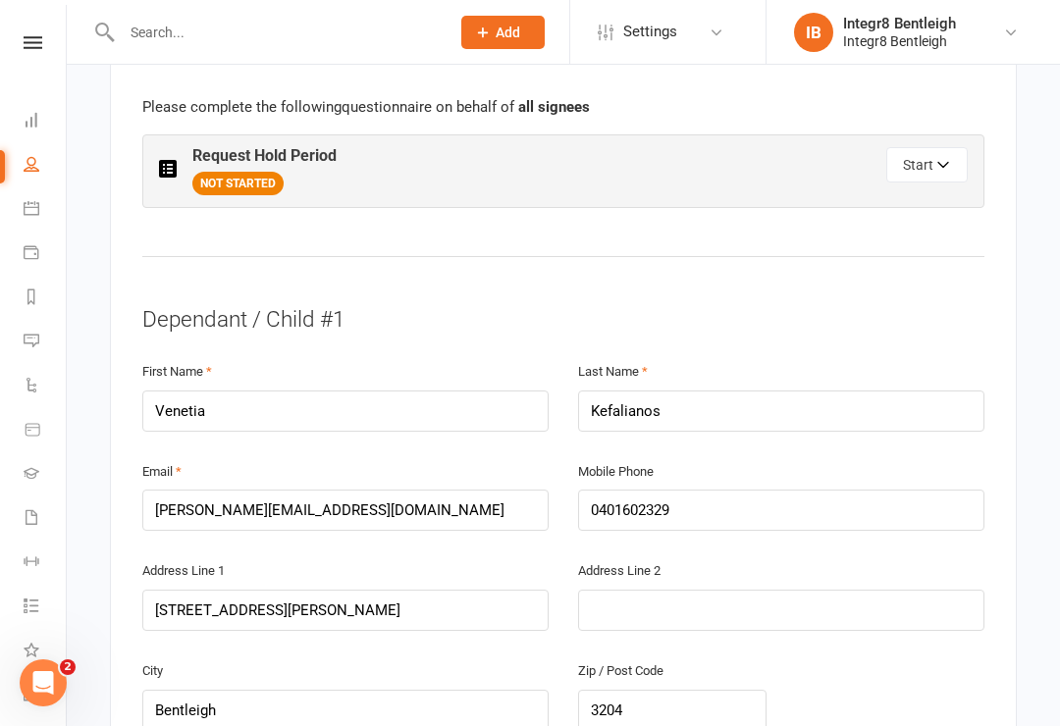
click at [794, 147] on button "Start" at bounding box center [926, 164] width 81 height 35
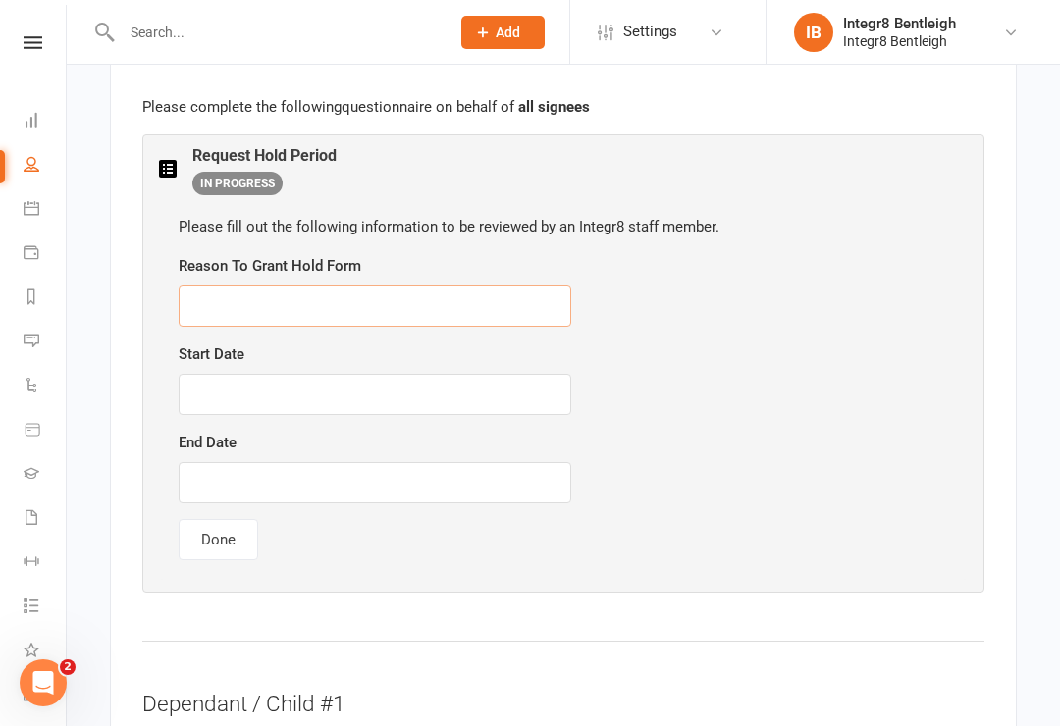
click at [458, 291] on input "text" at bounding box center [375, 306] width 393 height 41
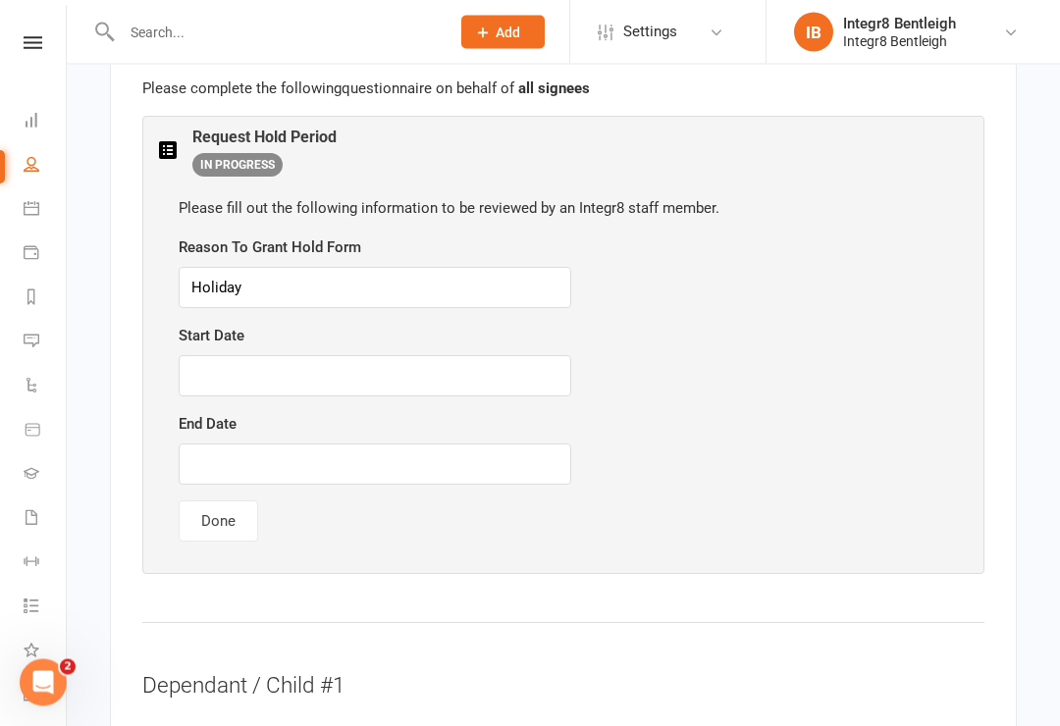
scroll to position [1138, 0]
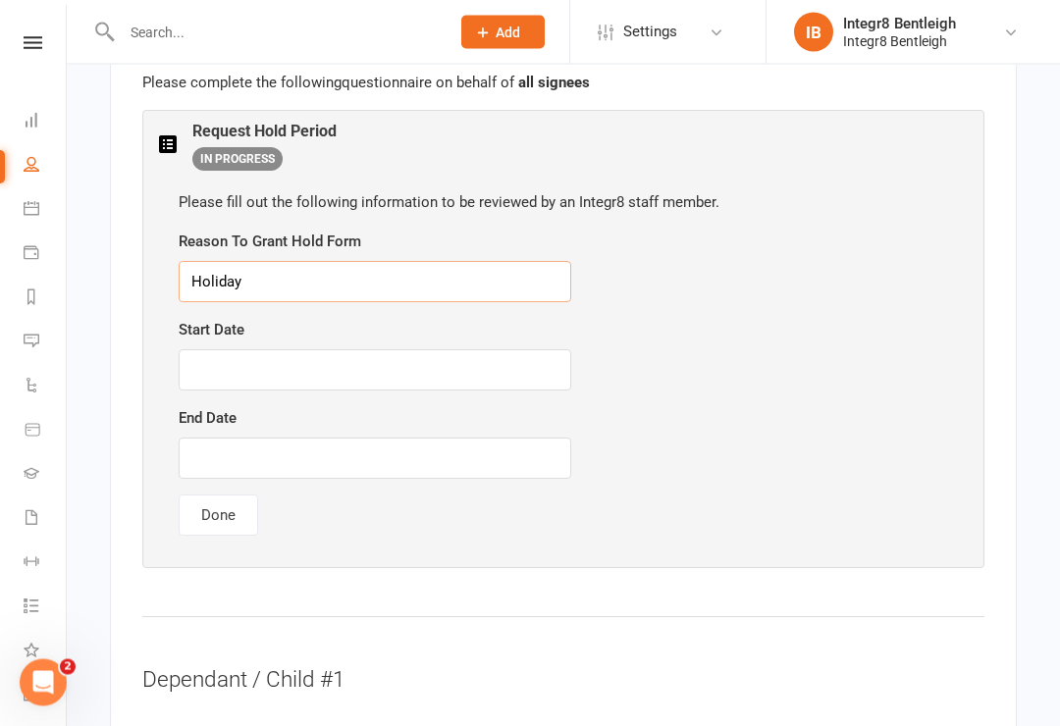
type input "Holiday"
click at [303, 350] on input "text" at bounding box center [375, 370] width 393 height 41
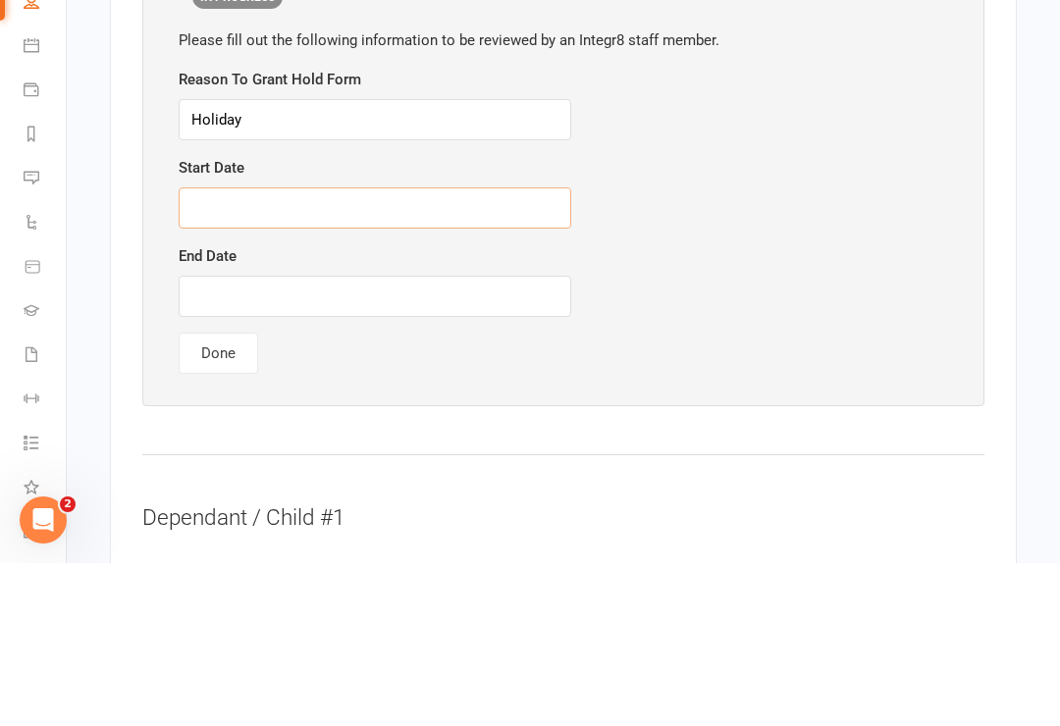
click at [394, 350] on input "text" at bounding box center [375, 370] width 393 height 41
type input "[DATE]"
click at [456, 439] on input "text" at bounding box center [375, 459] width 393 height 41
type input "[DATE]"
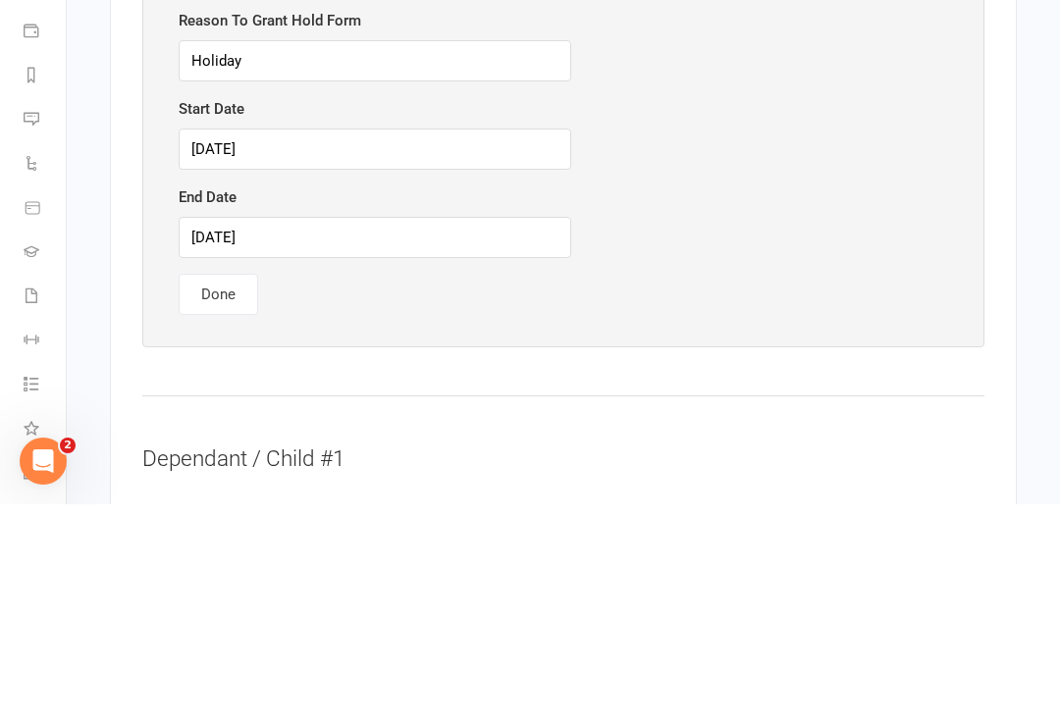
click at [214, 496] on button "Done" at bounding box center [219, 516] width 80 height 41
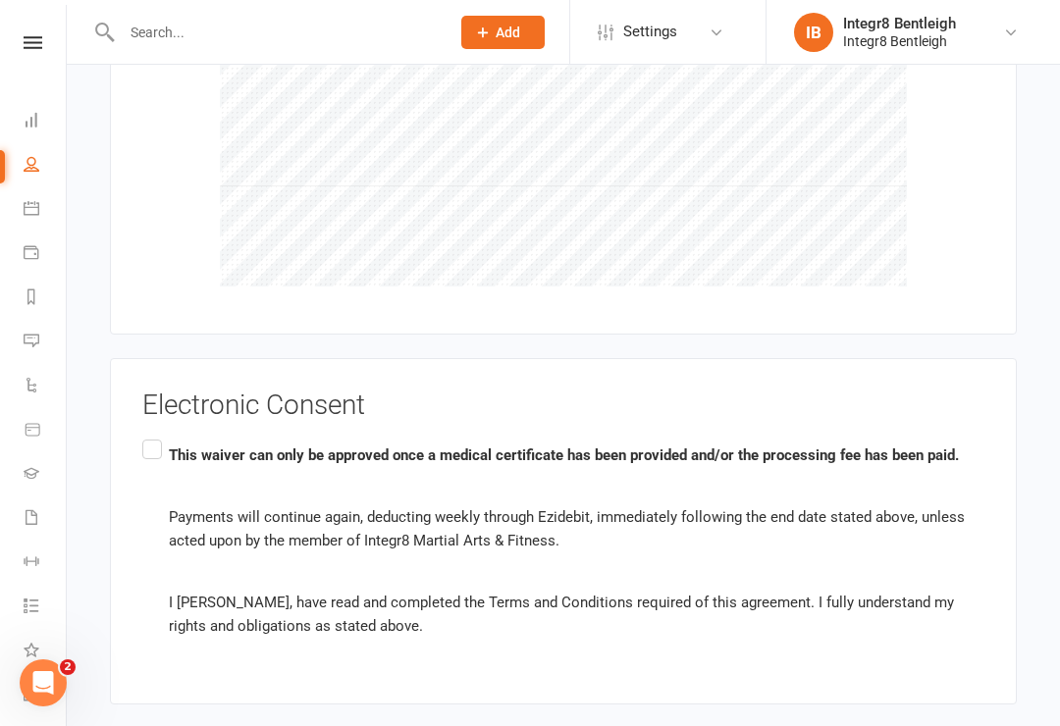
scroll to position [3217, 0]
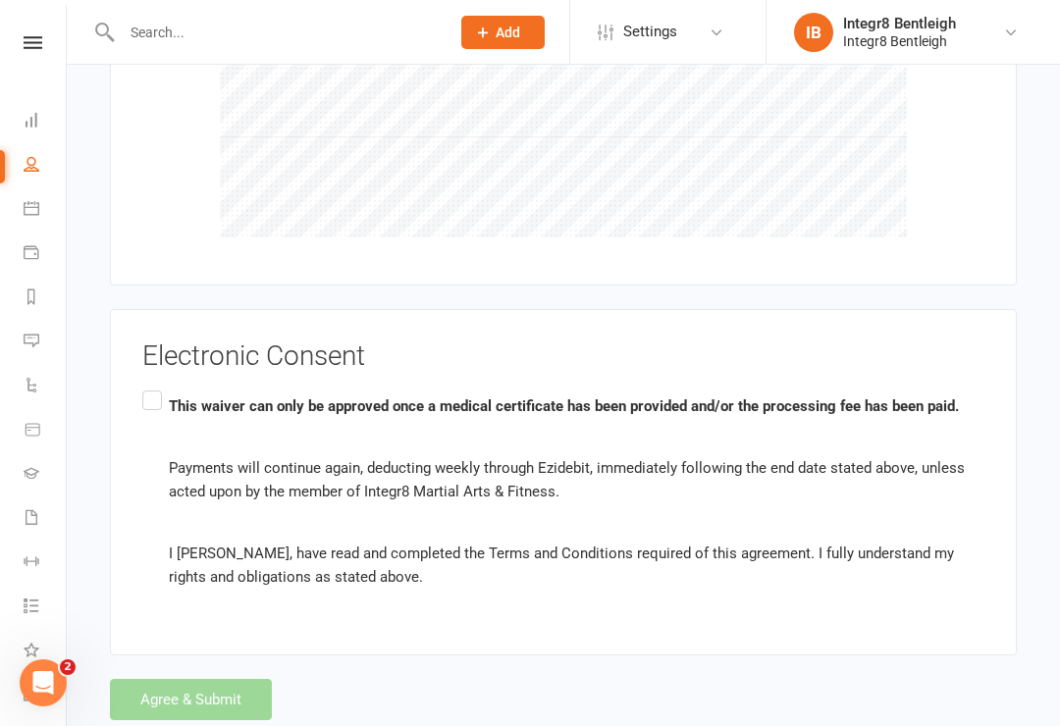
click at [143, 387] on label "This waiver can only be approved once a medical certificate has been provided a…" at bounding box center [563, 491] width 842 height 209
click at [143, 387] on input "This waiver can only be approved once a medical certificate has been provided a…" at bounding box center [148, 387] width 13 height 0
click at [223, 679] on button "Agree & Submit" at bounding box center [191, 699] width 162 height 41
